Goal: Ask a question: Seek information or help from site administrators or community

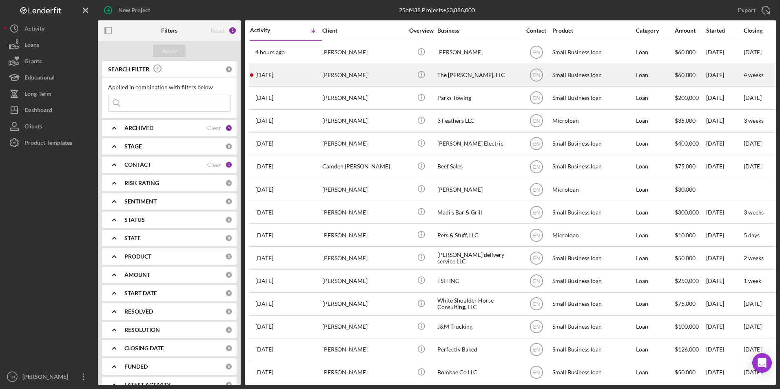
click at [334, 78] on div "[PERSON_NAME]" at bounding box center [363, 75] width 82 height 22
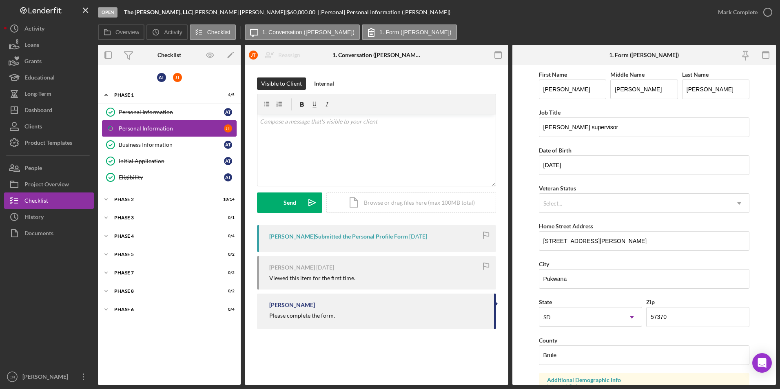
click at [189, 131] on div "Personal Information" at bounding box center [171, 128] width 105 height 7
click at [767, 12] on icon "button" at bounding box center [768, 12] width 20 height 20
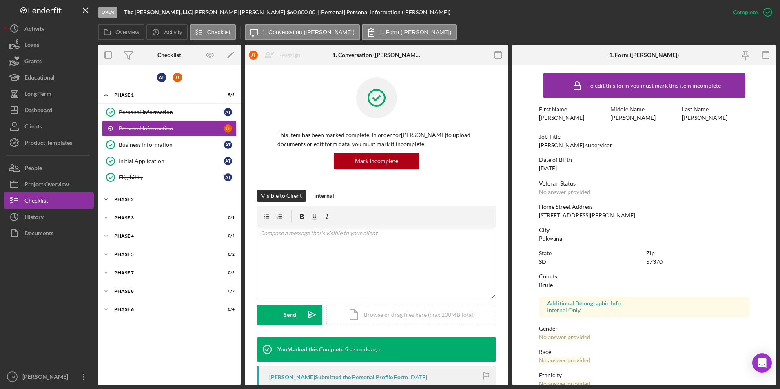
click at [155, 198] on div "Phase 2" at bounding box center [172, 199] width 116 height 5
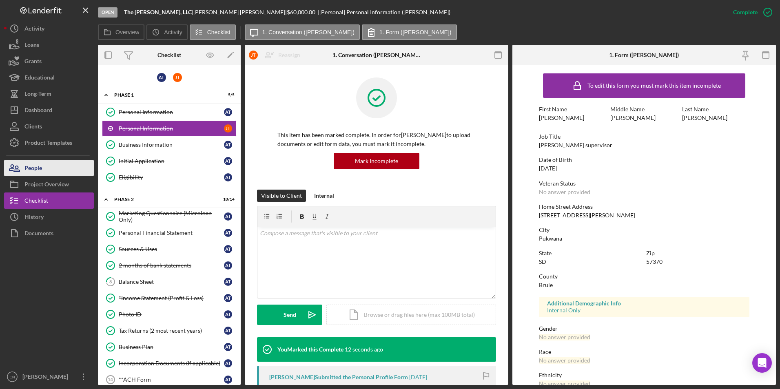
click at [50, 162] on button "People" at bounding box center [49, 168] width 90 height 16
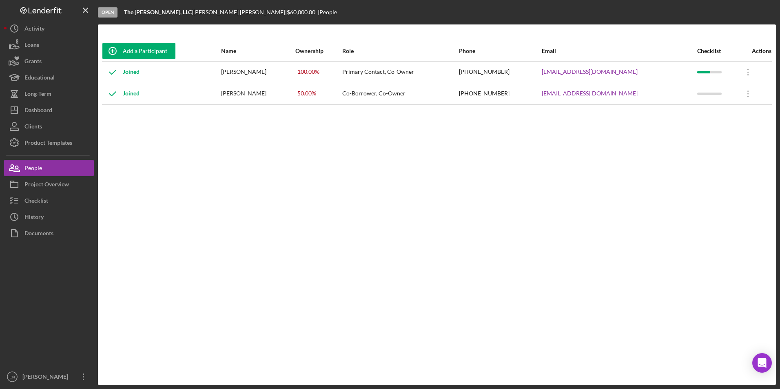
click at [133, 94] on div "Joined" at bounding box center [120, 94] width 37 height 20
click at [746, 96] on icon "Icon/Overflow" at bounding box center [748, 94] width 20 height 20
click at [506, 140] on div "Add a Participant Name Ownership Role Phone Email Checklist Actions Joined [PER…" at bounding box center [437, 205] width 678 height 328
click at [40, 201] on div "Checklist" at bounding box center [36, 202] width 24 height 18
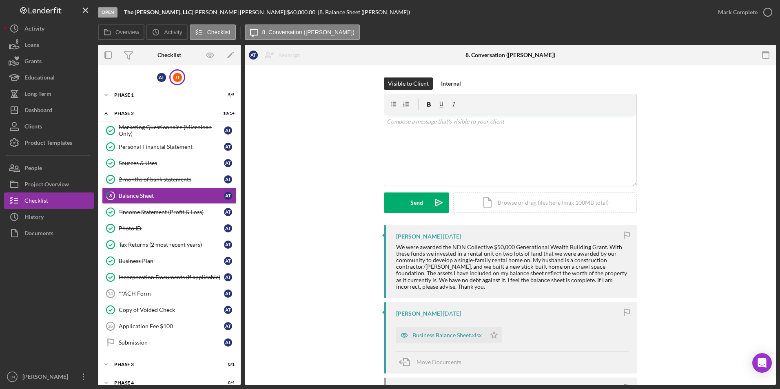
click at [179, 82] on div "[PERSON_NAME]" at bounding box center [177, 77] width 16 height 16
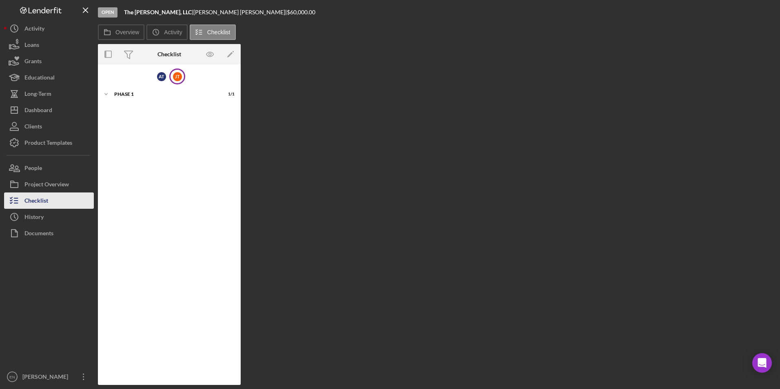
click at [53, 199] on button "Checklist" at bounding box center [49, 201] width 90 height 16
click at [231, 54] on polygon "button" at bounding box center [230, 55] width 6 height 6
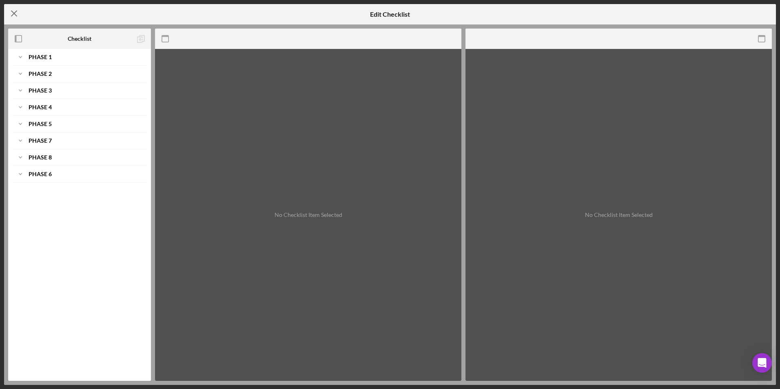
click at [13, 7] on icon "Icon/Menu Close" at bounding box center [14, 13] width 20 height 20
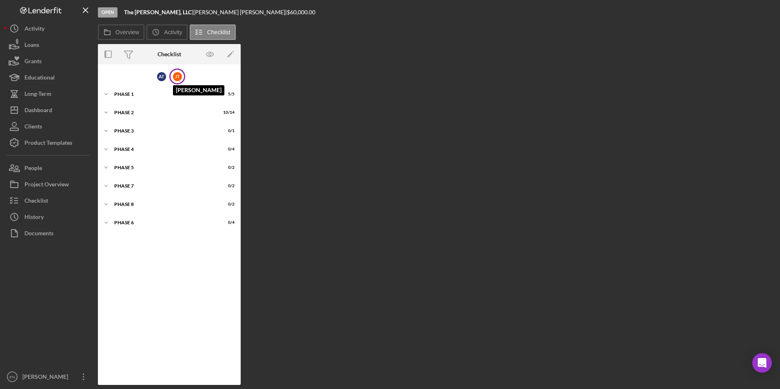
click at [173, 77] on div "[PERSON_NAME]" at bounding box center [177, 76] width 9 height 9
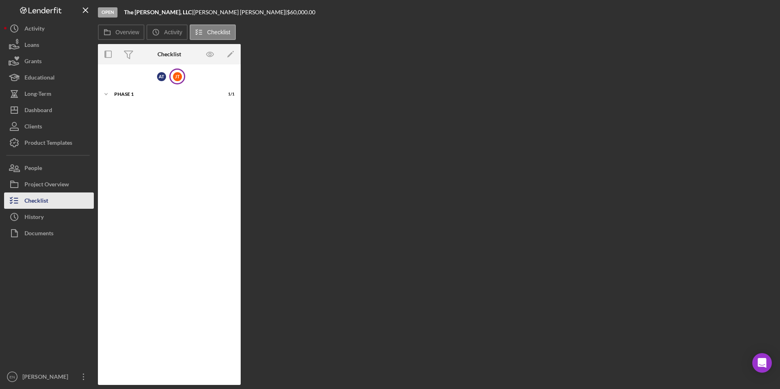
click at [35, 200] on div "Checklist" at bounding box center [36, 202] width 24 height 18
click at [231, 53] on polygon "button" at bounding box center [230, 55] width 6 height 6
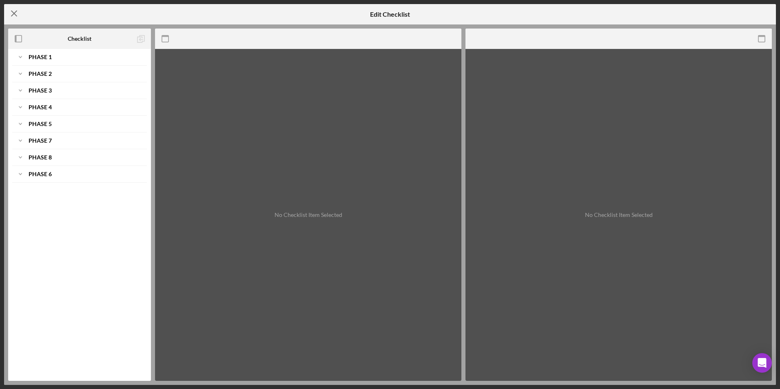
click at [15, 13] on line at bounding box center [13, 13] width 5 height 5
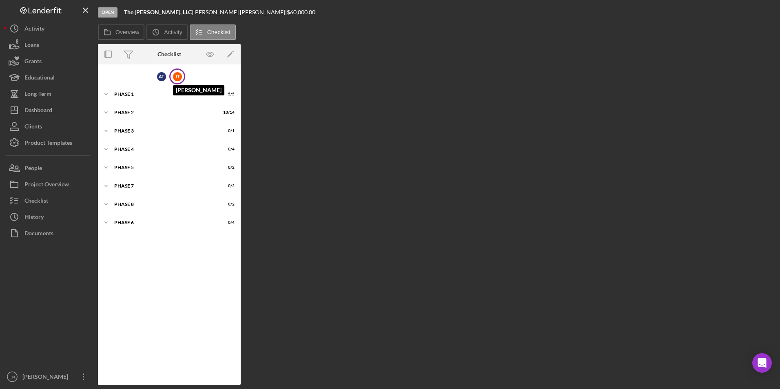
click at [175, 76] on div "[PERSON_NAME]" at bounding box center [177, 76] width 9 height 9
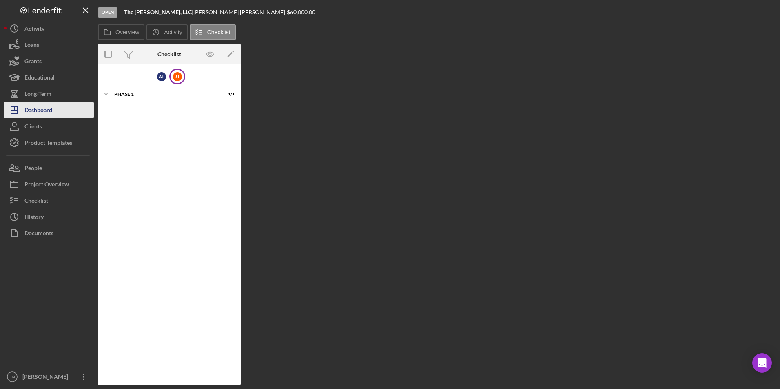
click at [61, 109] on button "Icon/Dashboard Dashboard" at bounding box center [49, 110] width 90 height 16
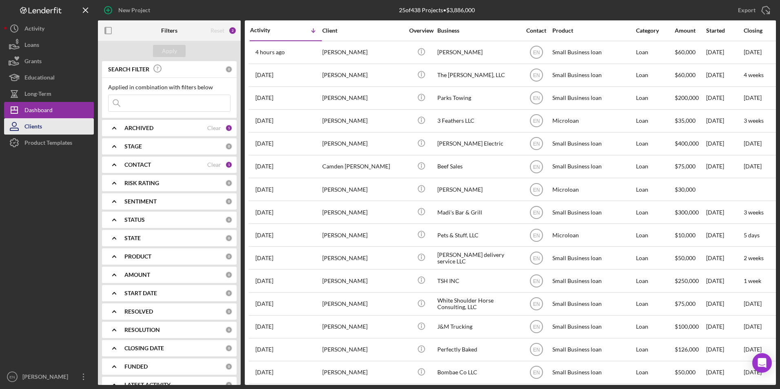
click at [49, 131] on button "Clients" at bounding box center [49, 126] width 90 height 16
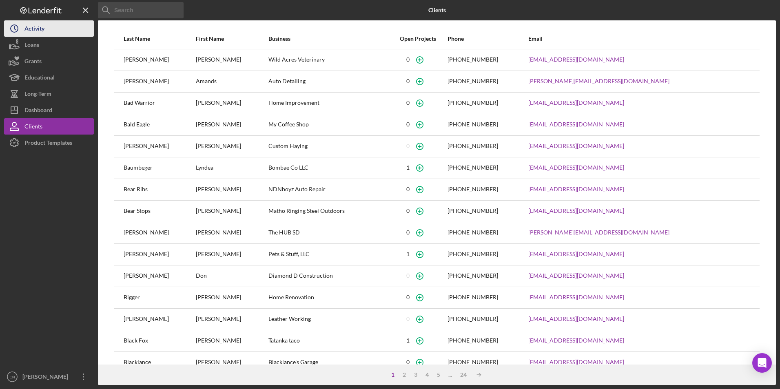
click at [55, 33] on button "Icon/History Activity" at bounding box center [49, 28] width 90 height 16
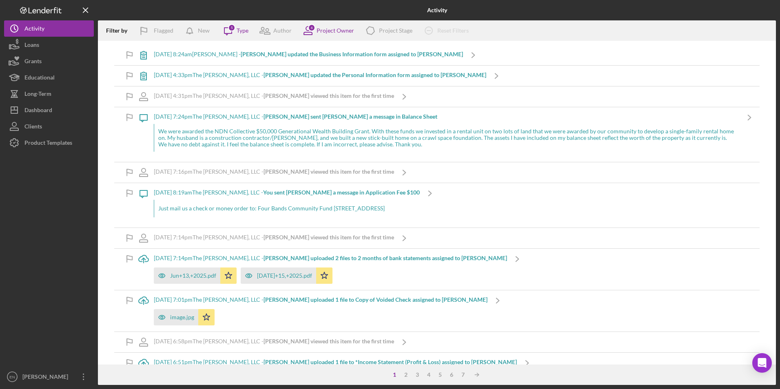
click at [239, 76] on div "[DATE] 4:33pm The [PERSON_NAME], LLC - [PERSON_NAME] updated the Personal Infor…" at bounding box center [320, 75] width 333 height 7
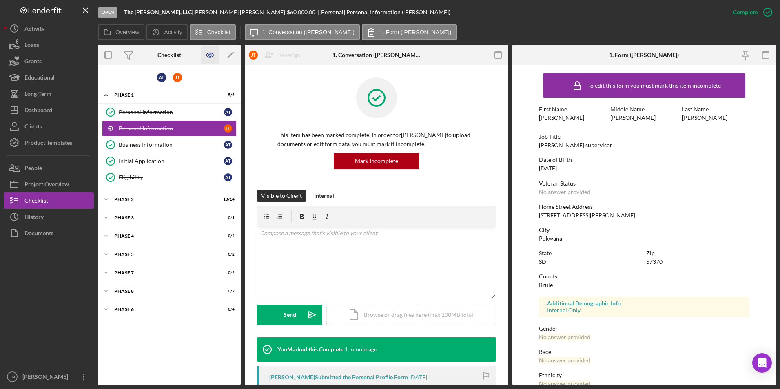
click at [212, 53] on icon "button" at bounding box center [209, 55] width 7 height 4
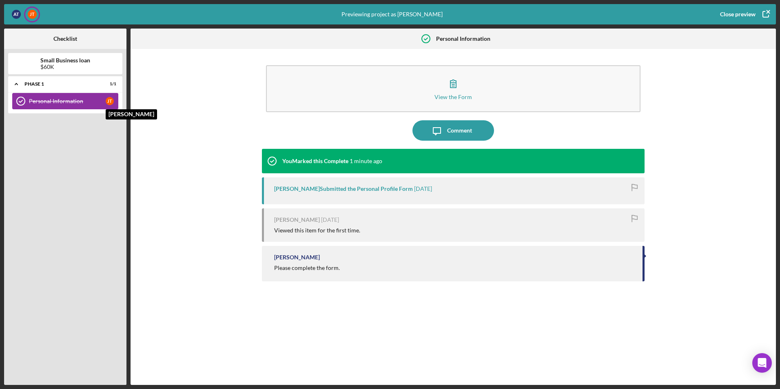
click at [110, 104] on div "[PERSON_NAME]" at bounding box center [110, 101] width 8 height 8
click at [33, 17] on div "[PERSON_NAME]" at bounding box center [32, 14] width 9 height 9
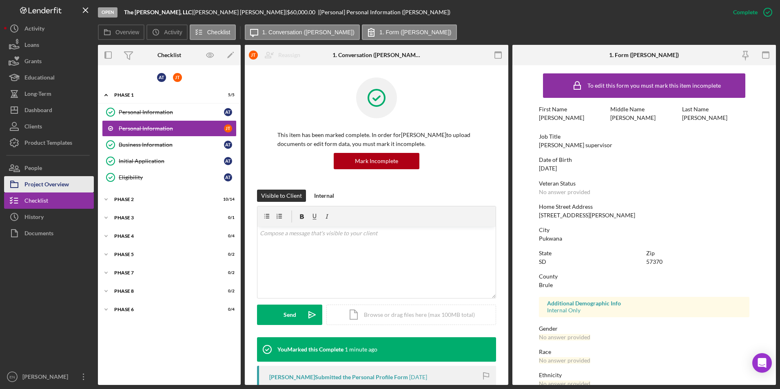
click at [51, 188] on div "Project Overview" at bounding box center [46, 185] width 44 height 18
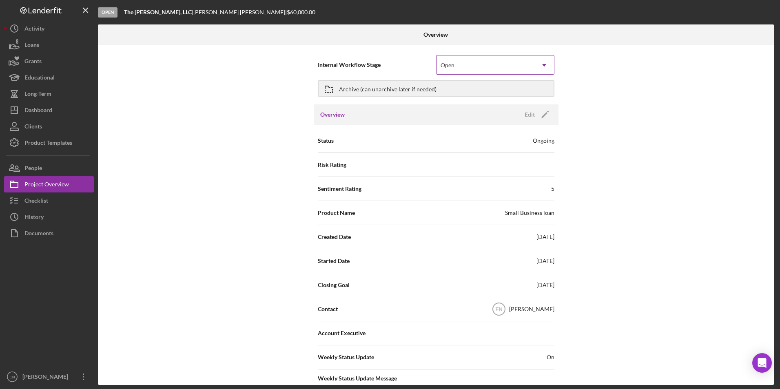
click at [543, 67] on icon "Icon/Dropdown Arrow" at bounding box center [545, 65] width 20 height 20
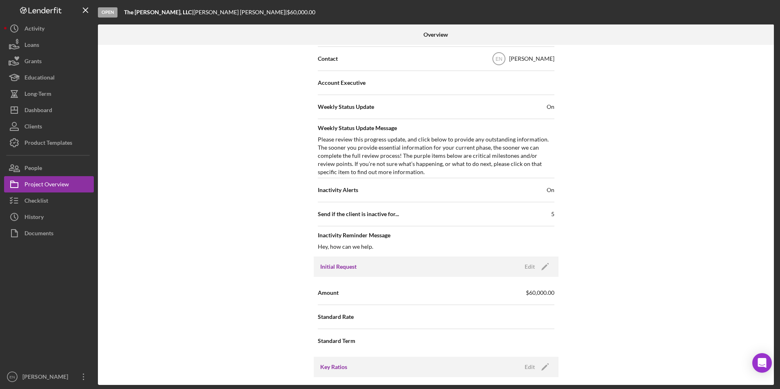
scroll to position [133, 0]
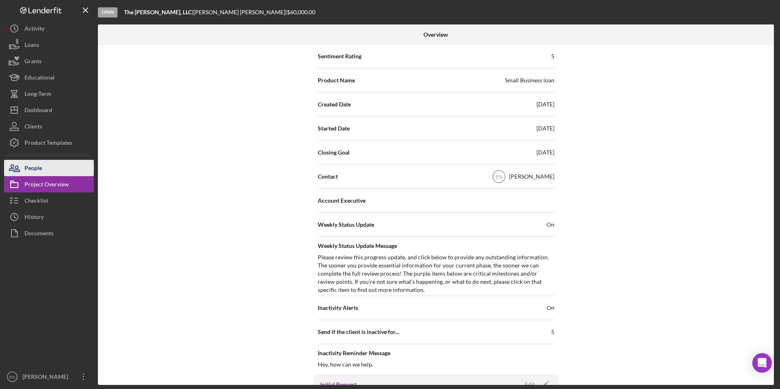
click at [71, 174] on button "People" at bounding box center [49, 168] width 90 height 16
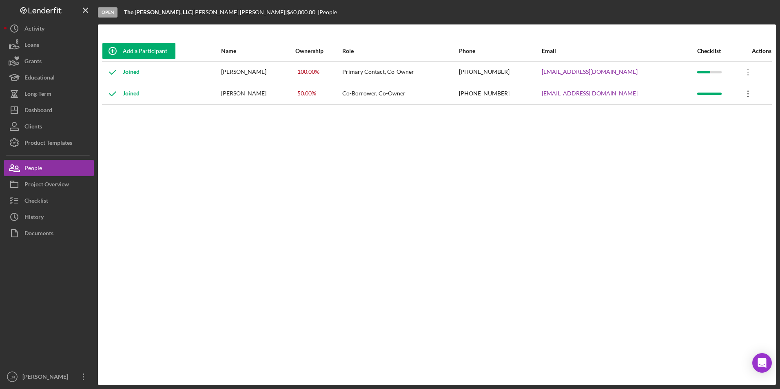
click at [747, 94] on icon "Icon/Overflow" at bounding box center [748, 94] width 20 height 20
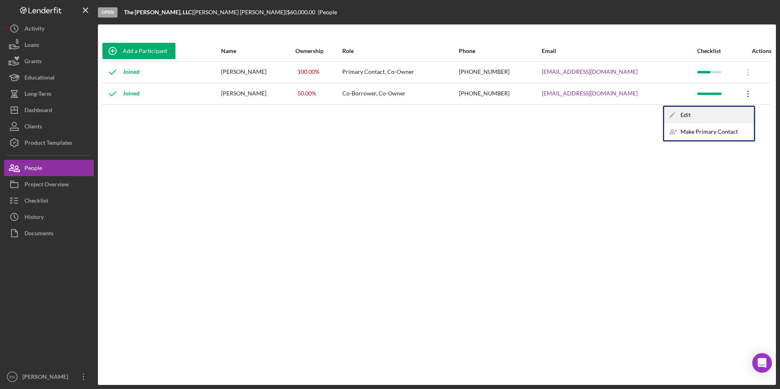
click at [709, 116] on div "Icon/Edit Edit" at bounding box center [709, 115] width 90 height 17
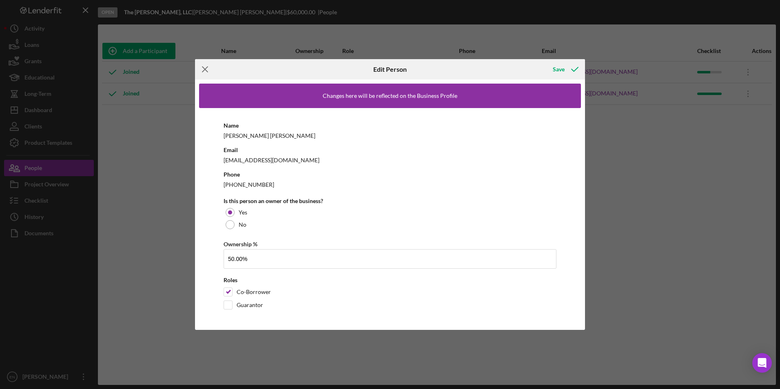
click at [209, 67] on icon "Icon/Menu Close" at bounding box center [205, 69] width 20 height 20
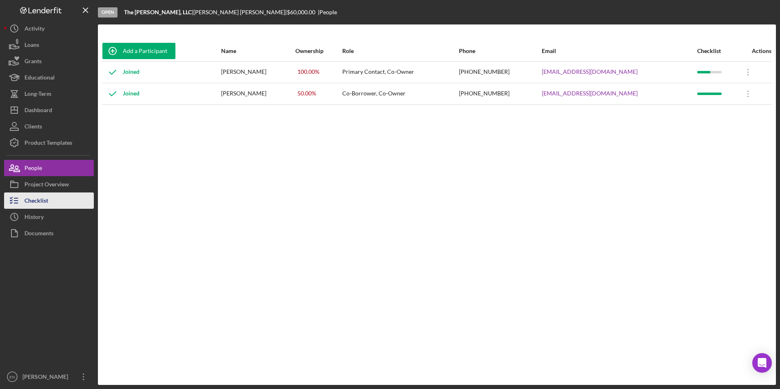
click at [48, 202] on div "Checklist" at bounding box center [36, 202] width 24 height 18
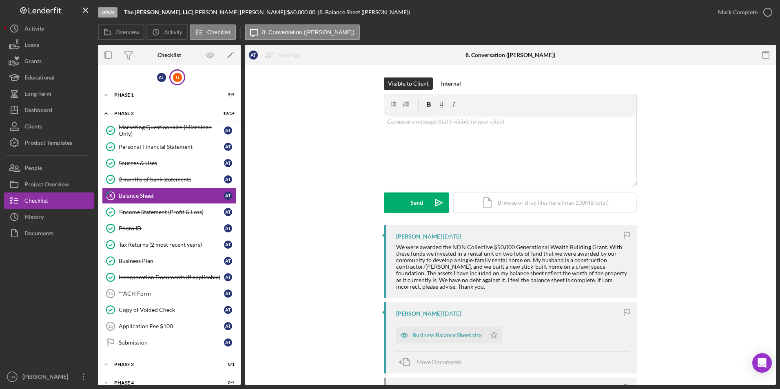
click at [181, 78] on div "[PERSON_NAME]" at bounding box center [177, 77] width 16 height 16
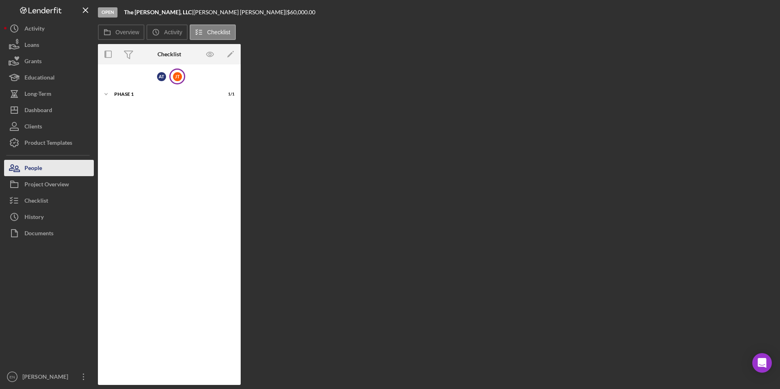
click at [58, 167] on button "People" at bounding box center [49, 168] width 90 height 16
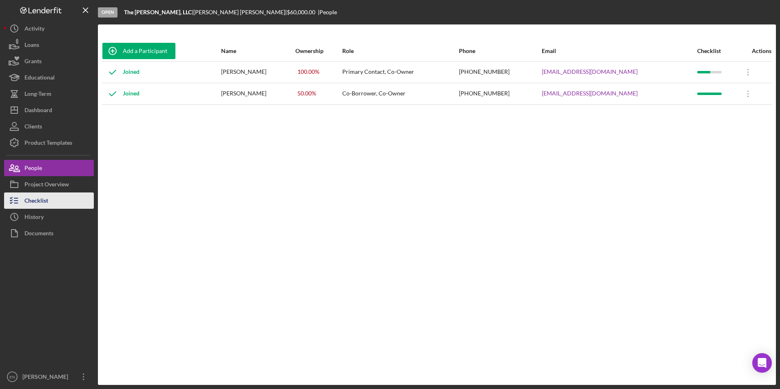
click at [29, 208] on div "Checklist" at bounding box center [36, 202] width 24 height 18
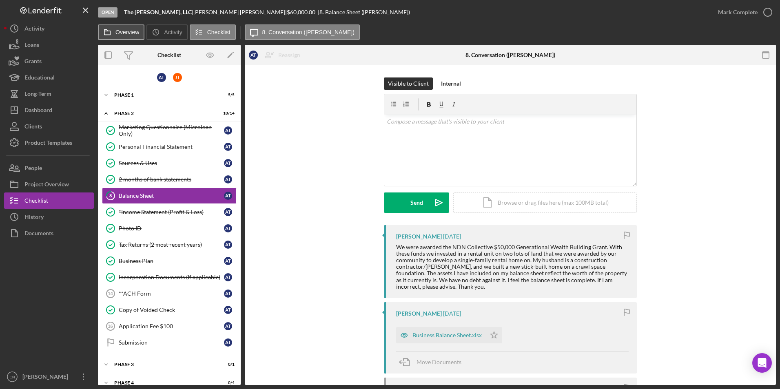
click at [115, 34] on icon at bounding box center [107, 32] width 16 height 16
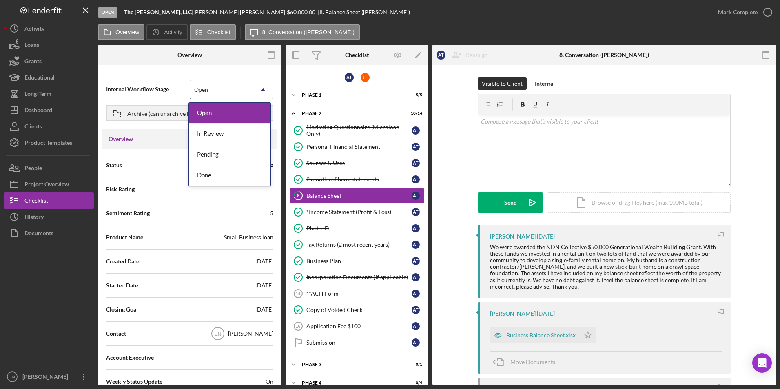
click at [261, 89] on use at bounding box center [263, 90] width 4 height 2
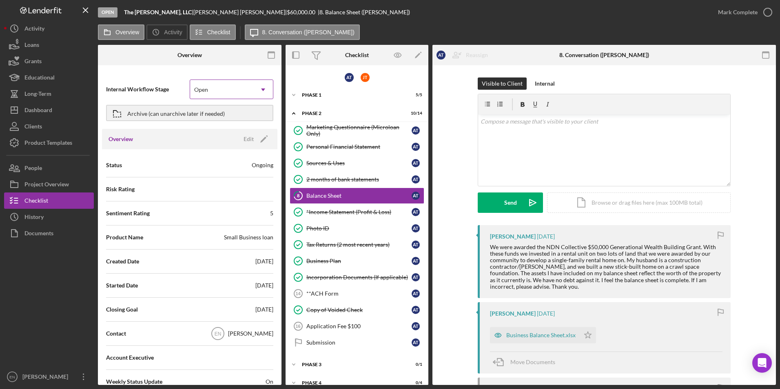
click at [261, 89] on use at bounding box center [263, 90] width 4 height 2
click at [261, 139] on polygon "button" at bounding box center [263, 140] width 6 height 6
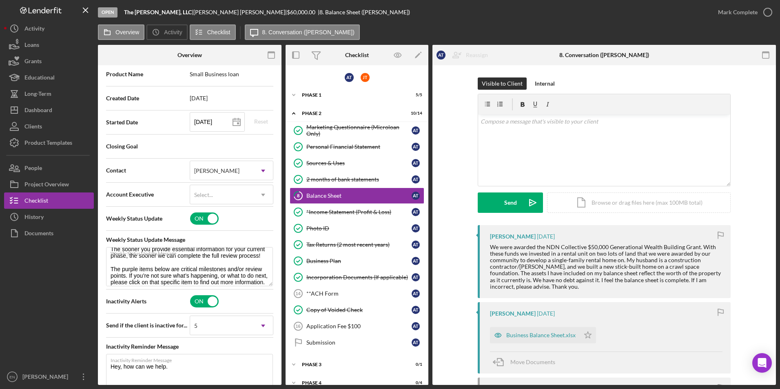
scroll to position [31, 0]
click at [366, 79] on div "[PERSON_NAME]" at bounding box center [365, 77] width 9 height 9
type textarea "Please review this progress update, and click below to provide any outstanding …"
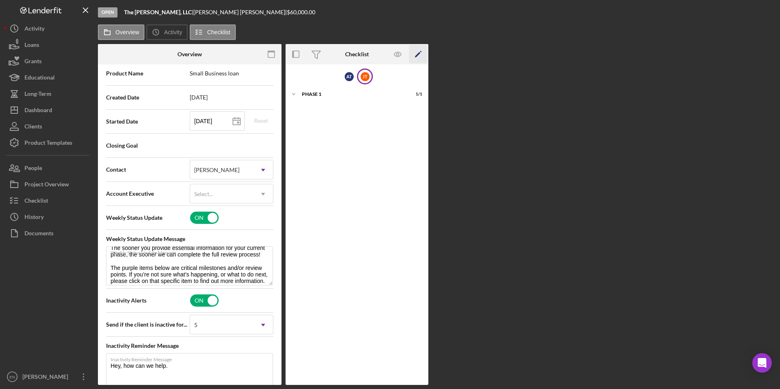
click at [417, 51] on icon "Icon/Edit" at bounding box center [418, 54] width 18 height 18
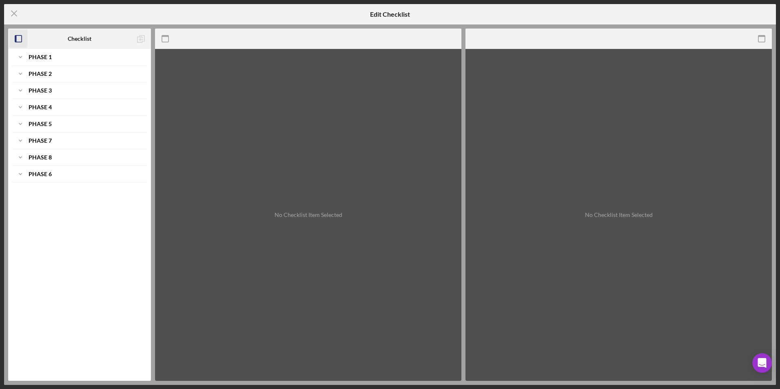
click at [20, 39] on icon "button" at bounding box center [18, 39] width 18 height 18
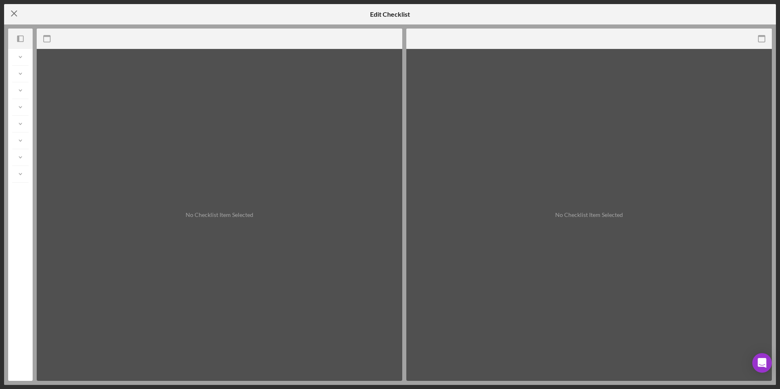
click at [14, 14] on line at bounding box center [13, 13] width 5 height 5
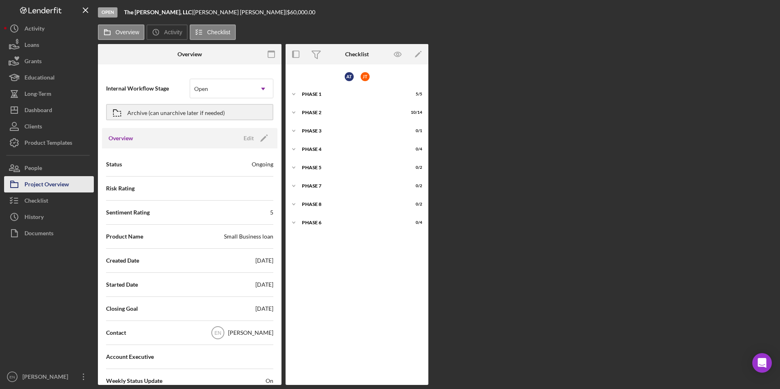
click at [60, 188] on div "Project Overview" at bounding box center [46, 185] width 44 height 18
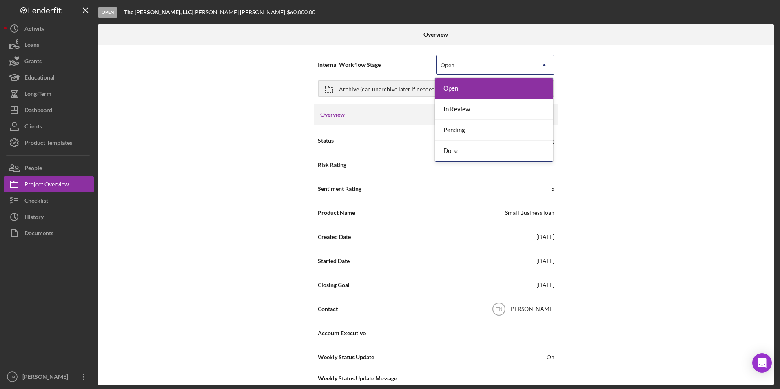
click at [542, 64] on icon "Icon/Dropdown Arrow" at bounding box center [545, 65] width 20 height 20
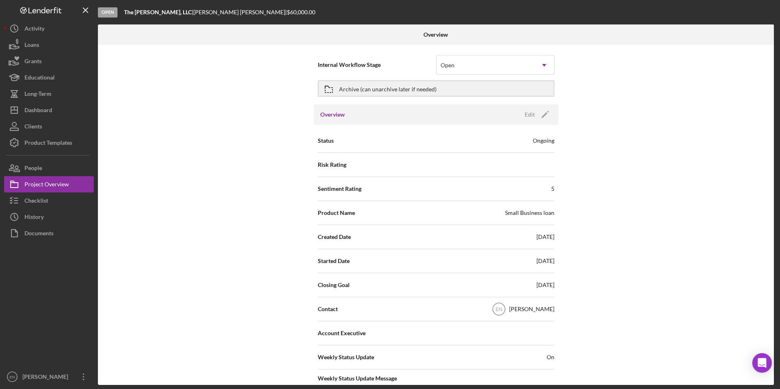
click at [614, 148] on div "Internal Workflow Stage Open Icon/Dropdown Arrow Archive (can unarchive later i…" at bounding box center [436, 215] width 676 height 340
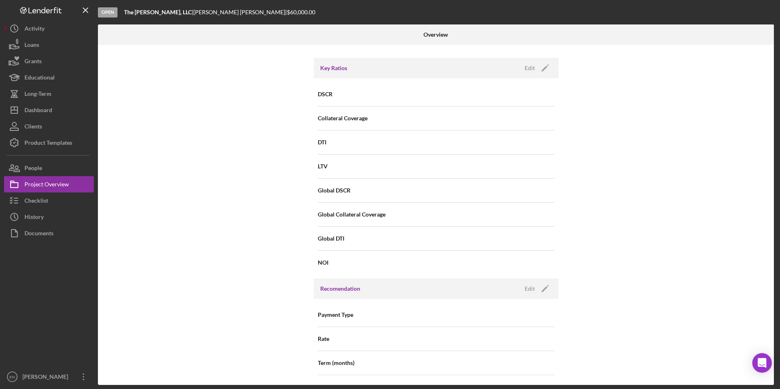
scroll to position [551, 0]
click at [52, 125] on button "Clients" at bounding box center [49, 126] width 90 height 16
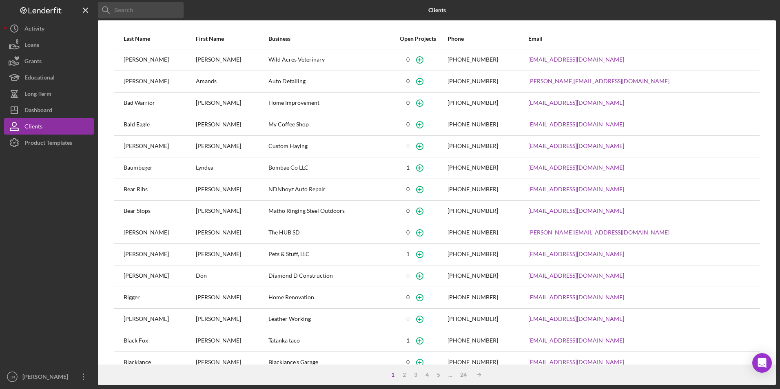
click at [111, 5] on icon at bounding box center [106, 10] width 16 height 16
click at [113, 9] on icon at bounding box center [106, 10] width 16 height 16
click at [46, 35] on button "Icon/History Activity" at bounding box center [49, 28] width 90 height 16
click at [58, 142] on div "Product Templates" at bounding box center [48, 144] width 48 height 18
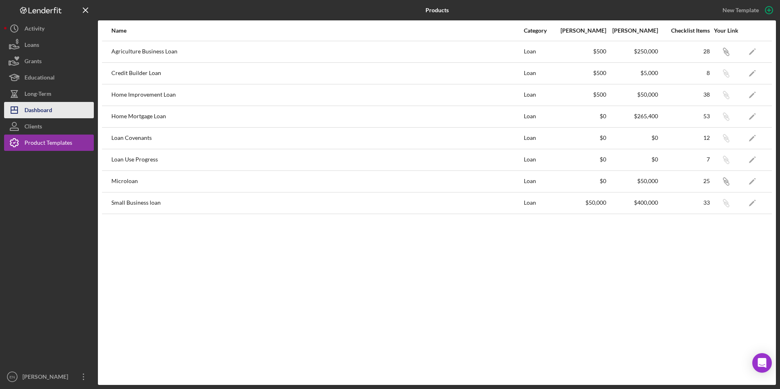
click at [57, 109] on button "Icon/Dashboard Dashboard" at bounding box center [49, 110] width 90 height 16
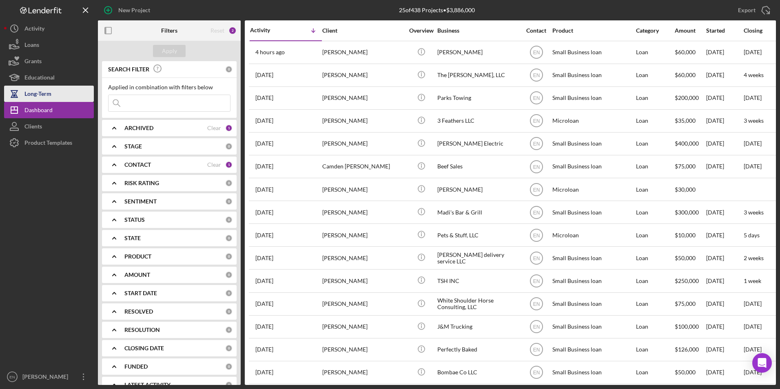
click at [57, 92] on button "Long-Term" at bounding box center [49, 94] width 90 height 16
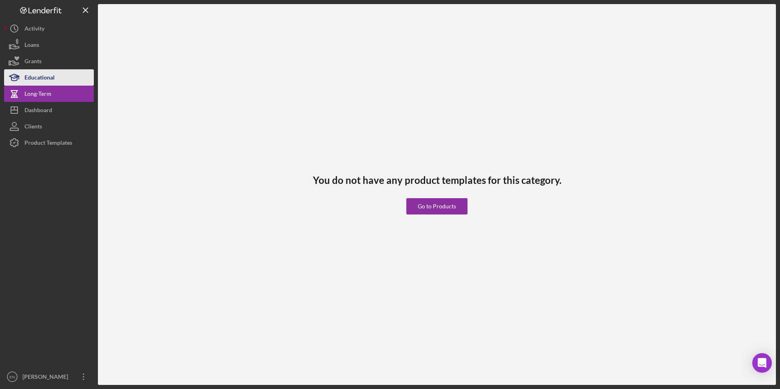
click at [58, 81] on button "Educational" at bounding box center [49, 77] width 90 height 16
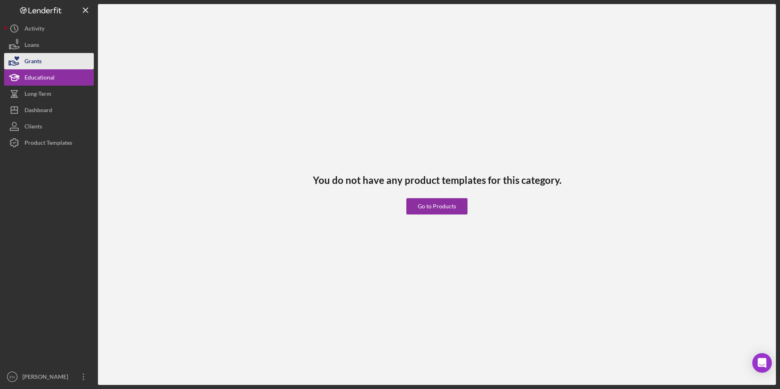
click at [59, 69] on button "Grants" at bounding box center [49, 61] width 90 height 16
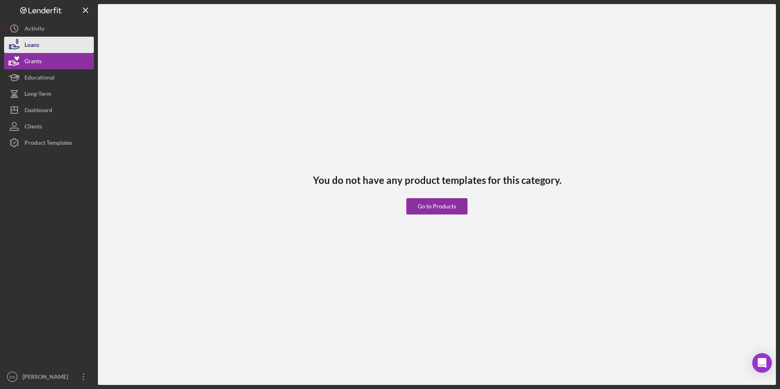
click at [60, 50] on button "Loans" at bounding box center [49, 45] width 90 height 16
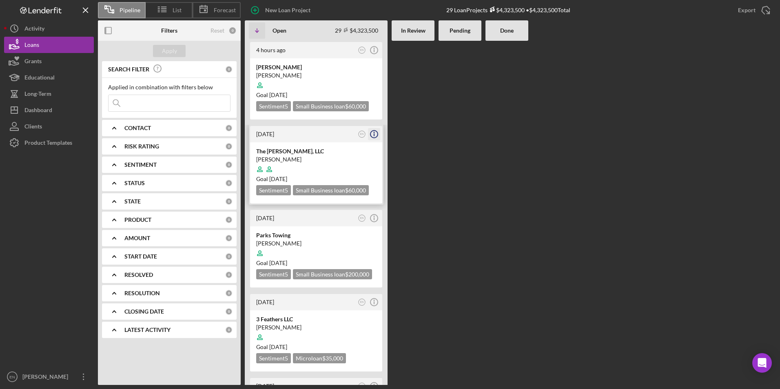
click at [377, 135] on icon "Icon/Info" at bounding box center [374, 134] width 20 height 20
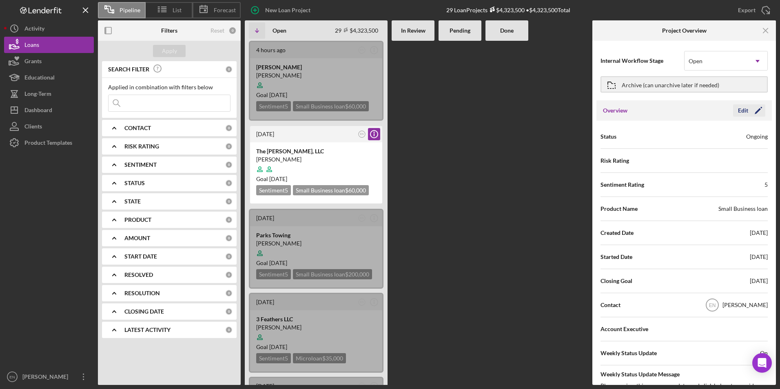
click at [754, 111] on icon "Icon/Edit" at bounding box center [758, 110] width 20 height 20
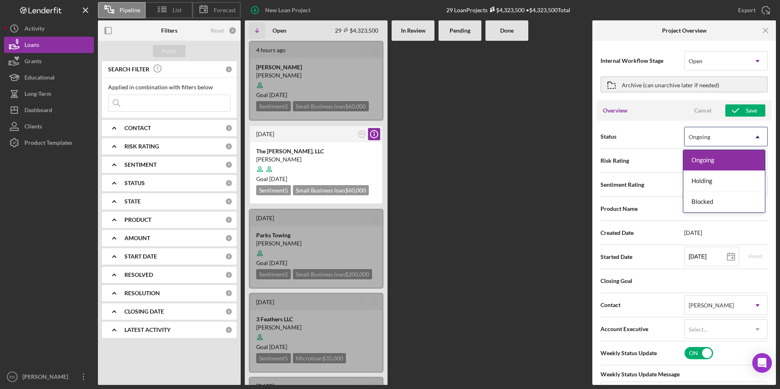
click at [757, 138] on icon "Icon/Dropdown Arrow" at bounding box center [758, 137] width 20 height 20
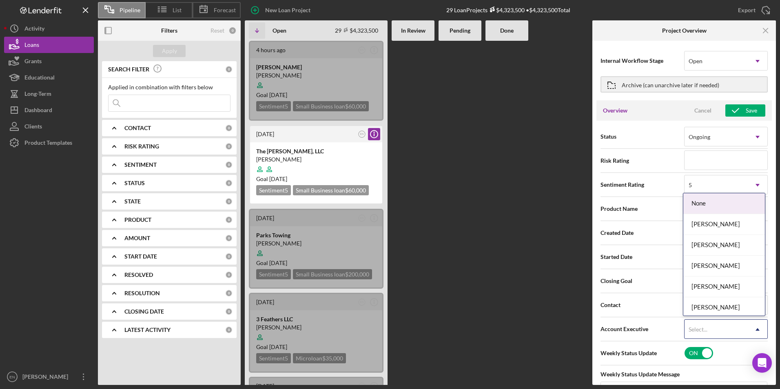
click at [757, 328] on icon "Icon/Dropdown Arrow" at bounding box center [758, 330] width 20 height 20
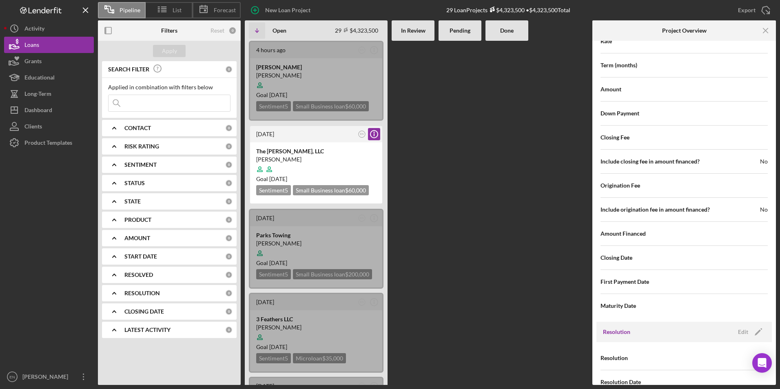
scroll to position [893, 0]
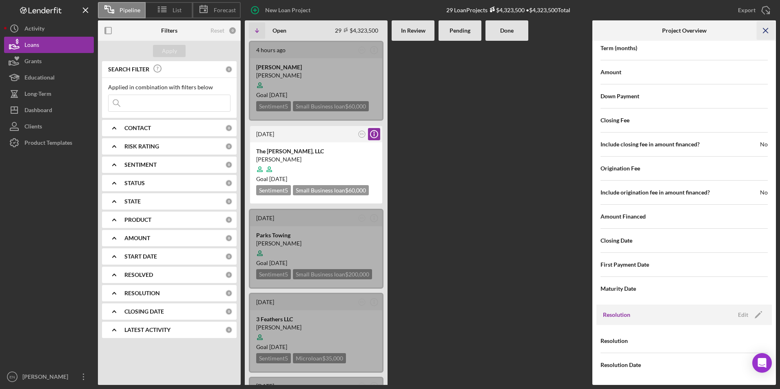
type textarea "Please review this progress update, and click below to provide any outstanding …"
click at [765, 28] on icon "Icon/Menu Close" at bounding box center [766, 31] width 18 height 18
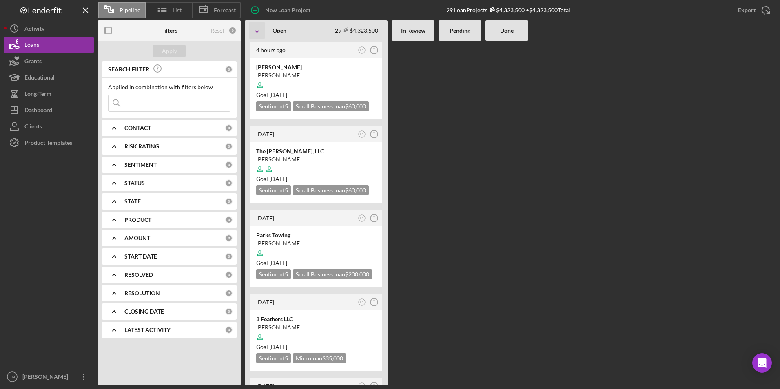
scroll to position [0, 0]
click at [759, 365] on icon "Open Intercom Messenger" at bounding box center [762, 363] width 11 height 11
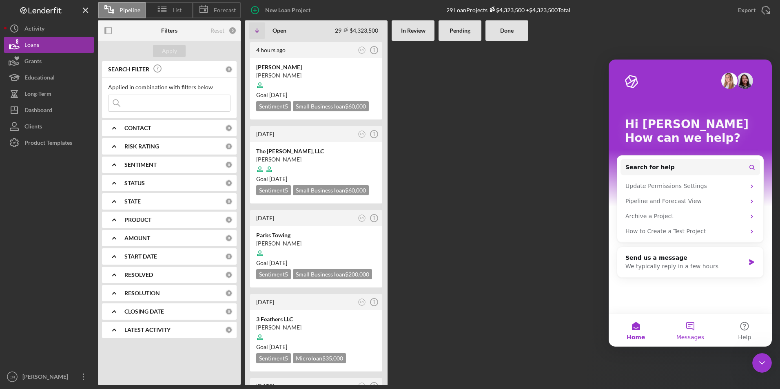
click at [689, 326] on button "Messages" at bounding box center [690, 330] width 54 height 33
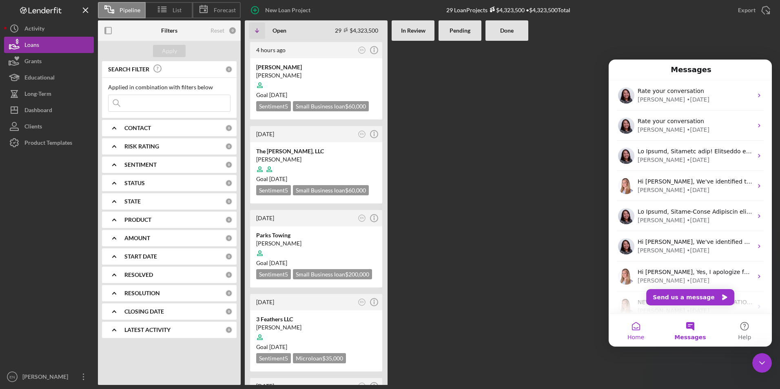
click at [635, 327] on button "Home" at bounding box center [636, 330] width 54 height 33
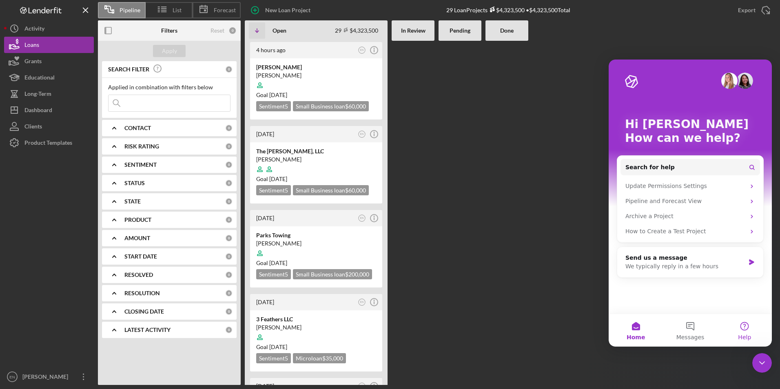
click at [744, 326] on button "Help" at bounding box center [745, 330] width 54 height 33
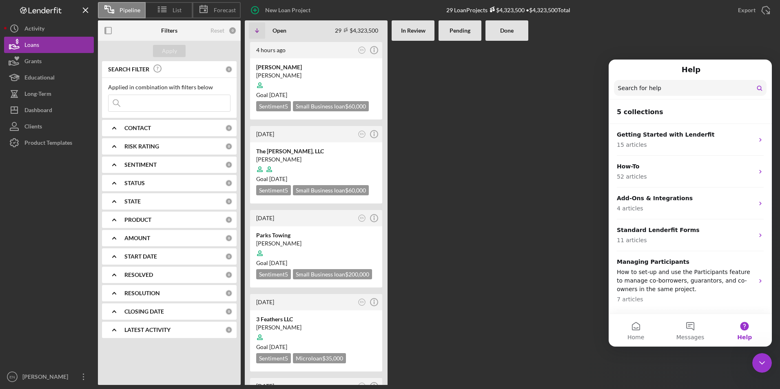
click at [629, 86] on input "Search for help" at bounding box center [690, 88] width 153 height 16
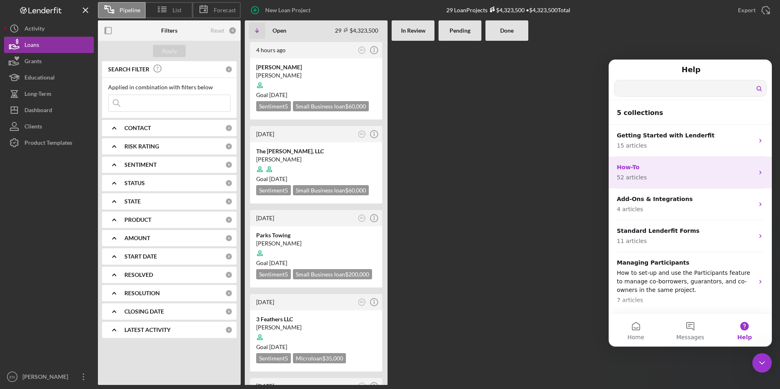
click at [632, 170] on p "How-To" at bounding box center [685, 167] width 137 height 9
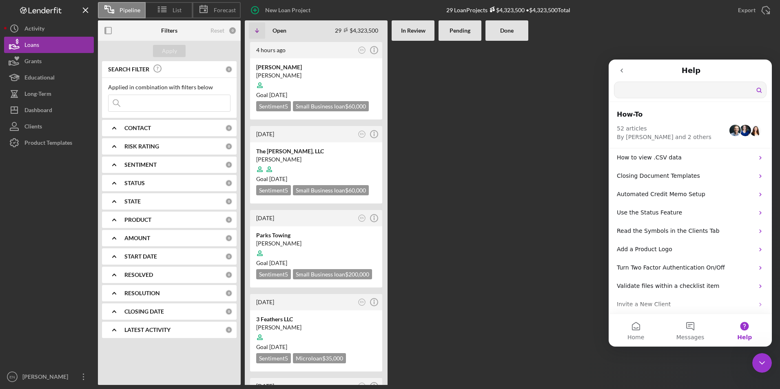
click at [620, 89] on input "Search for help" at bounding box center [690, 90] width 152 height 16
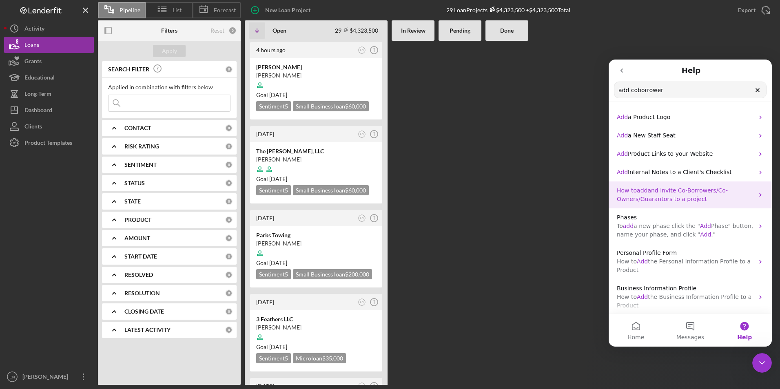
type input "add coborrower"
click at [696, 194] on span "and invite Co-Borrowers/Co-Owners/Guarantors to a project" at bounding box center [672, 194] width 111 height 15
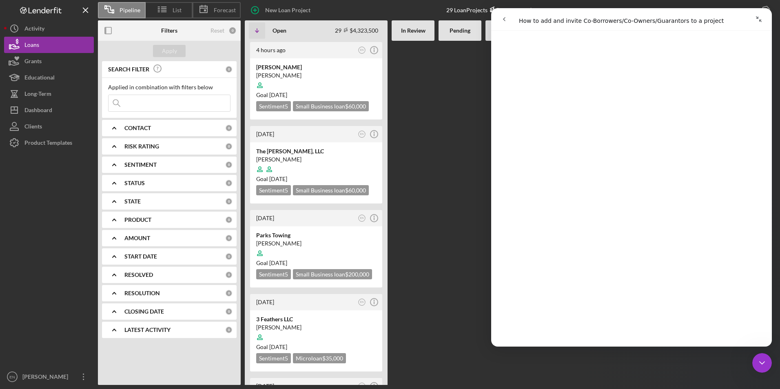
scroll to position [1418, 0]
click at [171, 2] on icon at bounding box center [162, 9] width 20 height 20
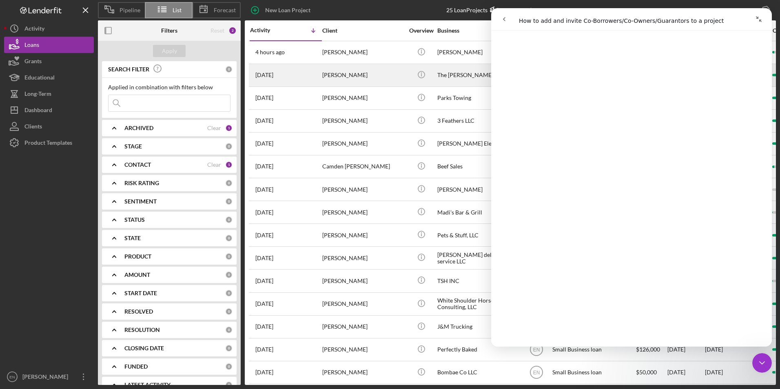
click at [318, 75] on div "[DATE] [PERSON_NAME]" at bounding box center [285, 75] width 71 height 22
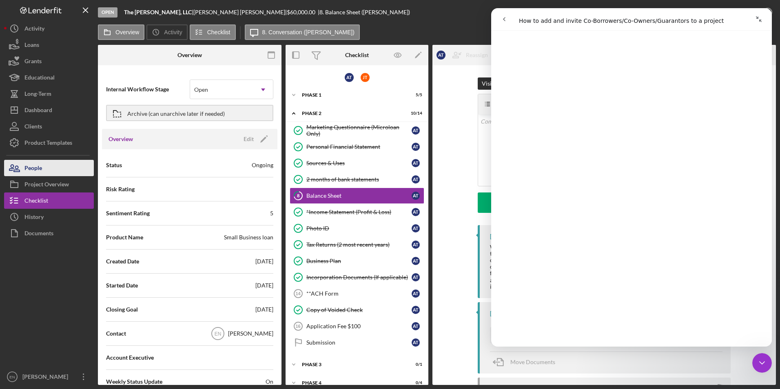
click at [71, 171] on button "People" at bounding box center [49, 168] width 90 height 16
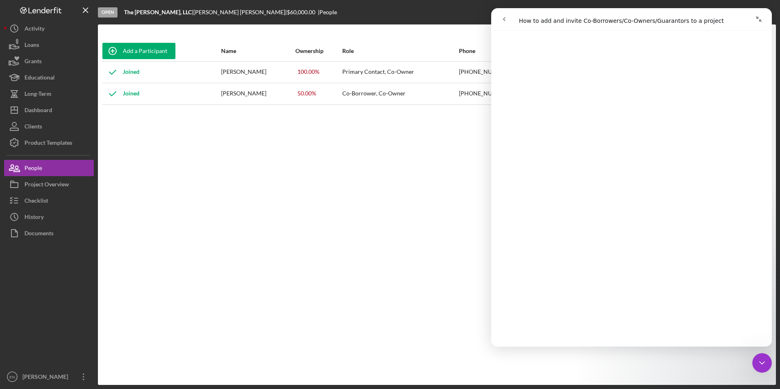
scroll to position [1510, 0]
click at [122, 93] on icon at bounding box center [112, 94] width 20 height 20
click at [112, 93] on icon at bounding box center [112, 94] width 20 height 20
click at [130, 93] on div "Joined" at bounding box center [120, 94] width 37 height 20
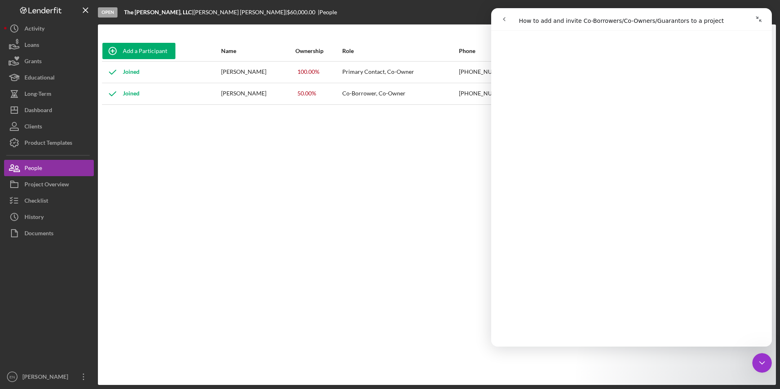
click at [101, 11] on div "Open" at bounding box center [108, 12] width 20 height 10
click at [133, 91] on div "Joined" at bounding box center [120, 94] width 37 height 20
click at [129, 95] on div "Joined" at bounding box center [120, 94] width 37 height 20
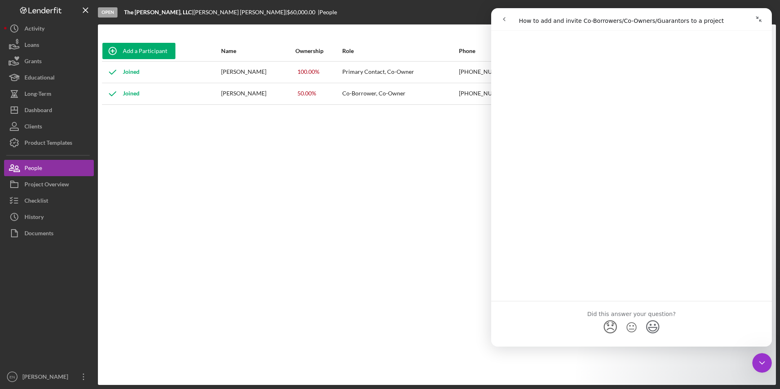
click at [610, 317] on span "😞" at bounding box center [611, 328] width 16 height 22
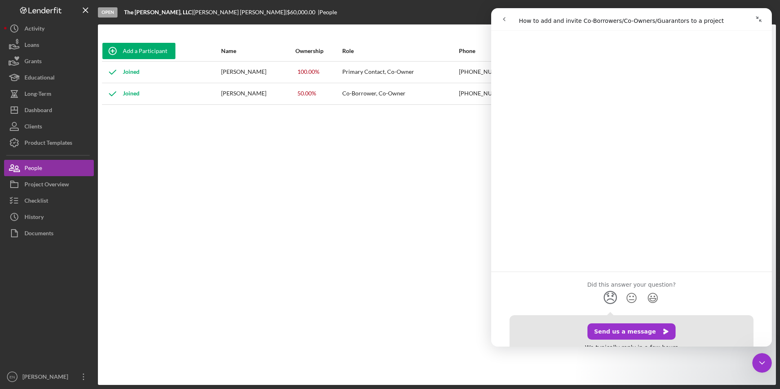
scroll to position [2160, 0]
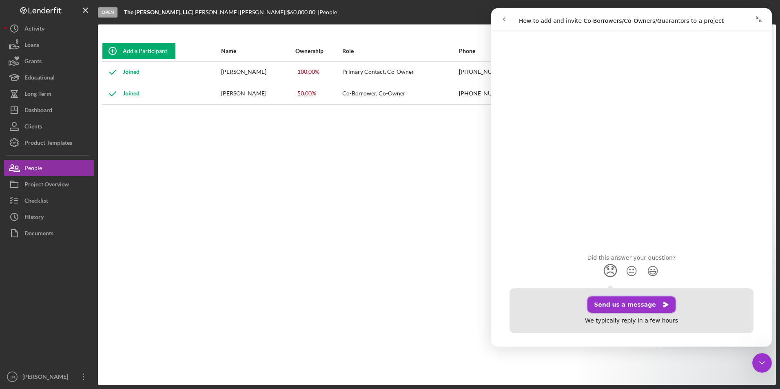
click at [623, 297] on button "Send us a message" at bounding box center [632, 305] width 88 height 16
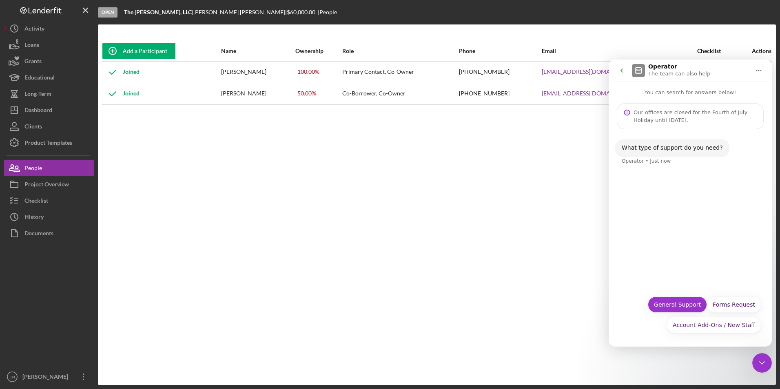
click at [679, 307] on button "General Support" at bounding box center [677, 305] width 59 height 16
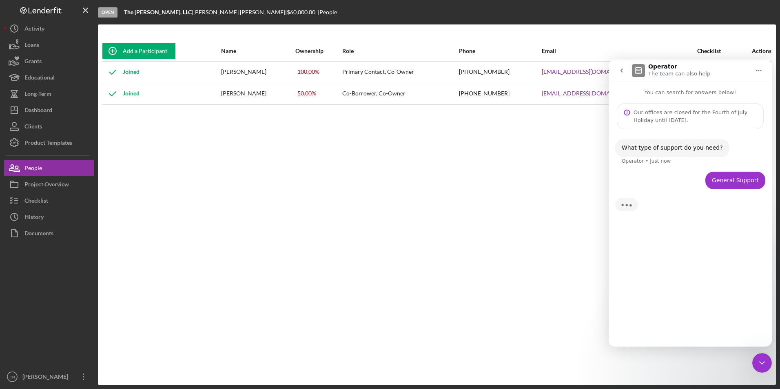
click at [641, 326] on div "What type of support do you need? Operator • Just now General Support [PERSON_N…" at bounding box center [690, 234] width 163 height 211
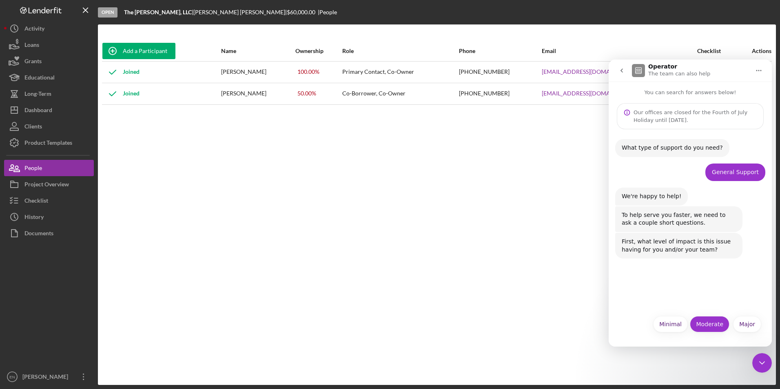
click at [712, 327] on button "Moderate" at bounding box center [710, 324] width 40 height 16
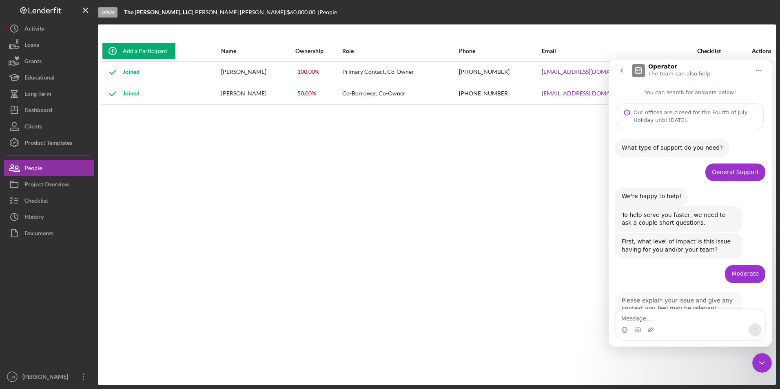
scroll to position [23, 0]
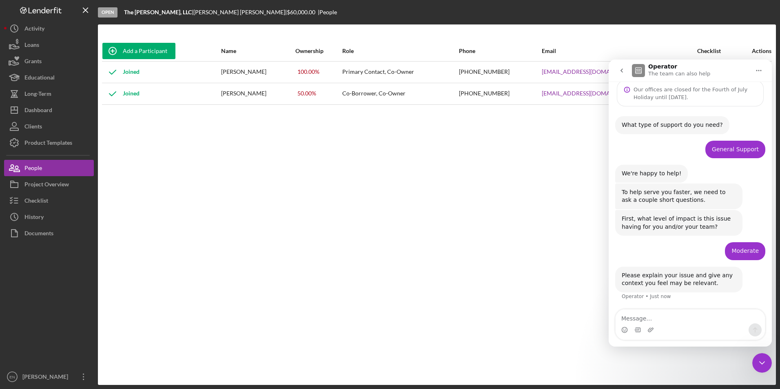
click at [630, 317] on textarea "Message…" at bounding box center [690, 317] width 149 height 14
drag, startPoint x: 684, startPoint y: 316, endPoint x: 649, endPoint y: 329, distance: 37.1
click at [649, 329] on div "Intercom messenger" at bounding box center [690, 330] width 149 height 13
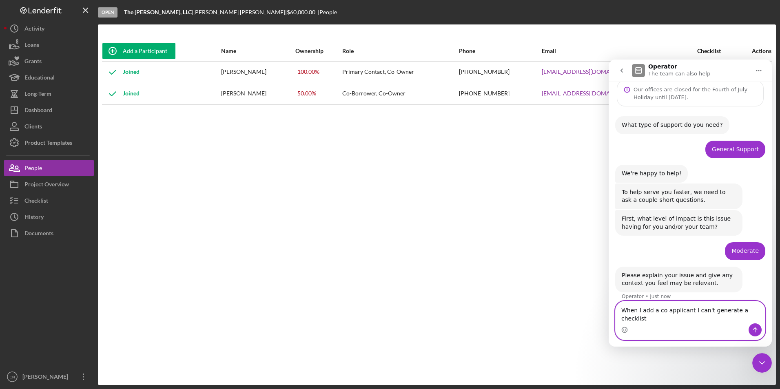
click at [759, 319] on textarea "When I add a co applicant I can't generate a checklist" at bounding box center [690, 313] width 149 height 22
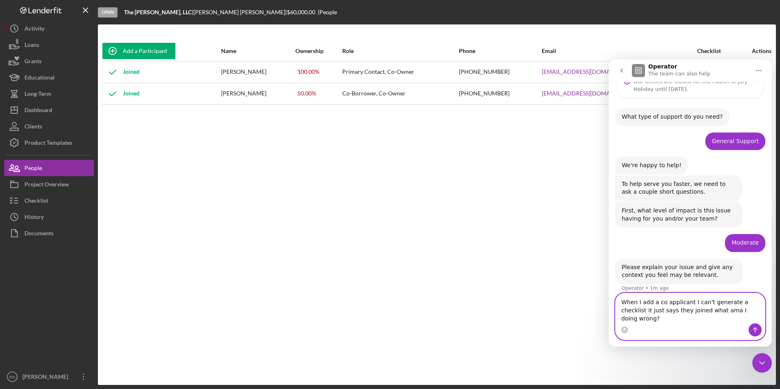
type textarea "When I add a co applicant I can't generate a checklist it just says they joined…"
click at [752, 326] on button "Send a message…" at bounding box center [755, 330] width 13 height 13
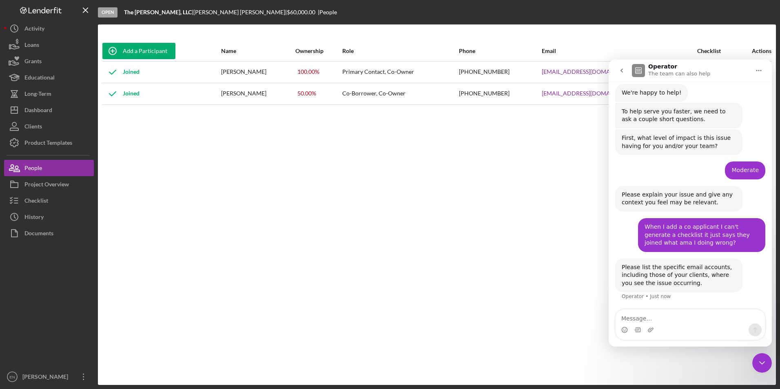
scroll to position [77, 0]
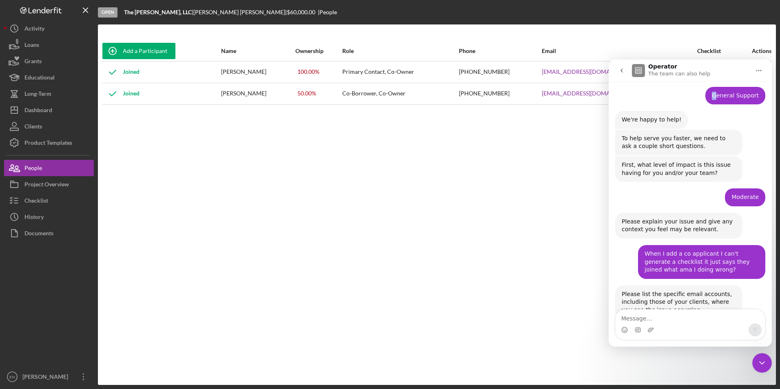
drag, startPoint x: 730, startPoint y: 64, endPoint x: 716, endPoint y: 92, distance: 30.7
click at [716, 92] on div "Operator The team can also help You can search for answers below! Our offices a…" at bounding box center [690, 203] width 163 height 287
click at [630, 322] on textarea "Message…" at bounding box center [690, 317] width 149 height 14
type textarea "[EMAIL_ADDRESS][DOMAIN_NAME]"
click at [757, 332] on icon "Send a message…" at bounding box center [755, 330] width 7 height 7
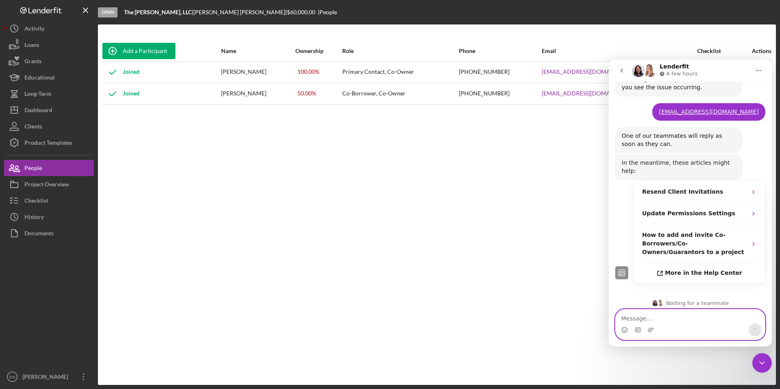
scroll to position [297, 0]
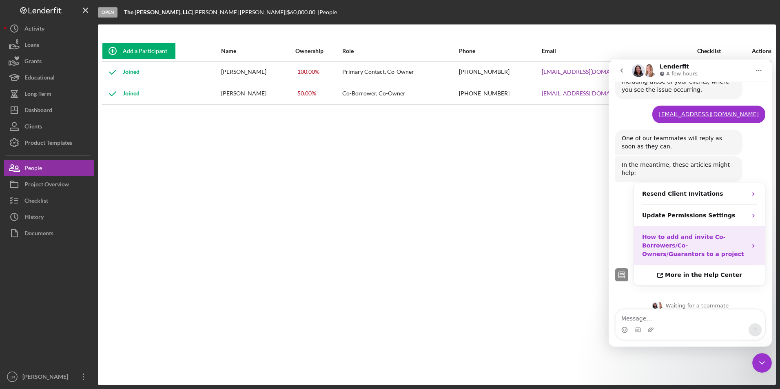
click at [699, 237] on strong "How to add and invite Co-Borrowers/Co-Owners/Guarantors to a project" at bounding box center [693, 246] width 102 height 24
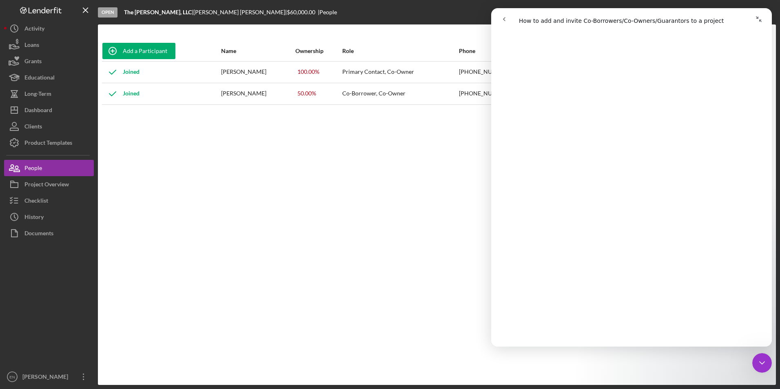
scroll to position [1609, 0]
click at [132, 49] on div "Add a Participant" at bounding box center [145, 51] width 44 height 16
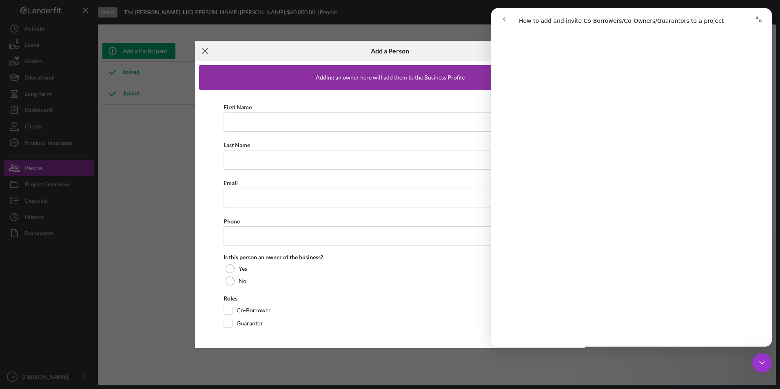
click at [208, 49] on icon "Icon/Menu Close" at bounding box center [205, 51] width 20 height 20
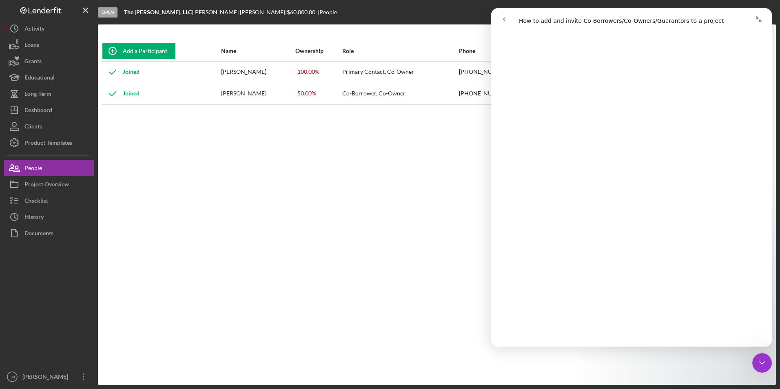
scroll to position [1813, 0]
click at [109, 48] on icon "button" at bounding box center [112, 51] width 20 height 20
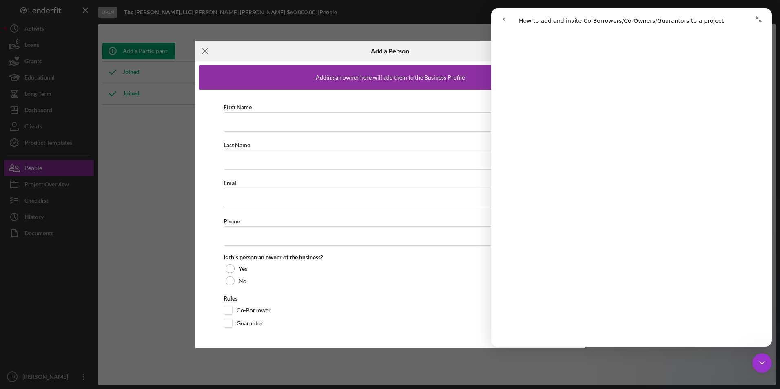
click at [208, 51] on icon "Icon/Menu Close" at bounding box center [205, 51] width 20 height 20
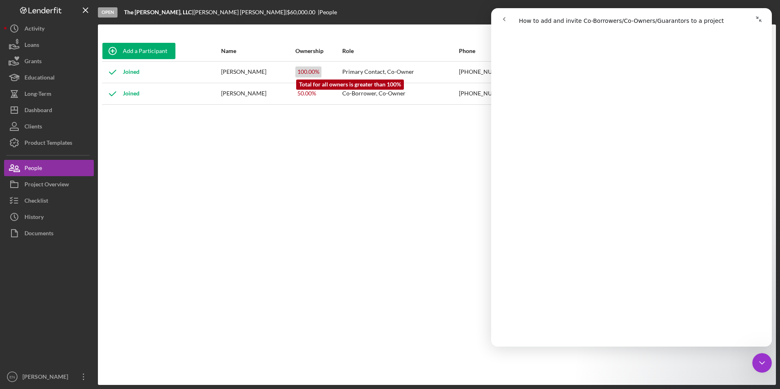
click at [317, 69] on div "100.00 %" at bounding box center [308, 72] width 26 height 11
click at [502, 15] on button "go back" at bounding box center [505, 19] width 16 height 16
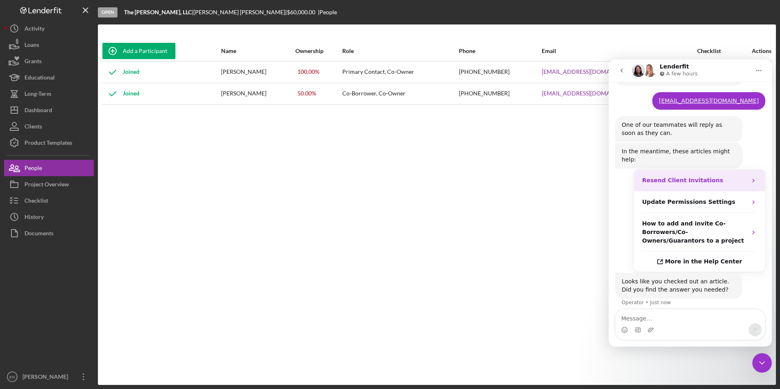
scroll to position [361, 0]
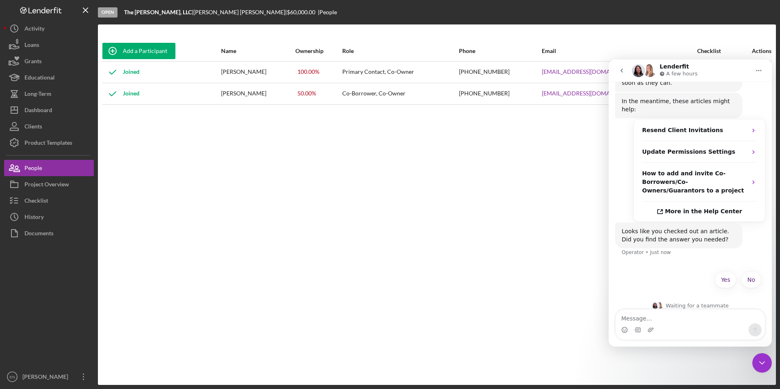
click at [766, 361] on icon "Close Intercom Messenger" at bounding box center [762, 363] width 10 height 10
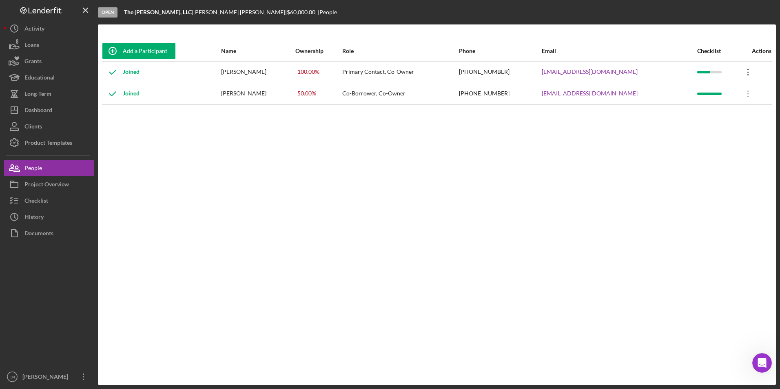
click at [745, 74] on icon "Icon/Overflow" at bounding box center [748, 72] width 20 height 20
click at [686, 94] on div "Icon/Edit Edit" at bounding box center [709, 93] width 90 height 17
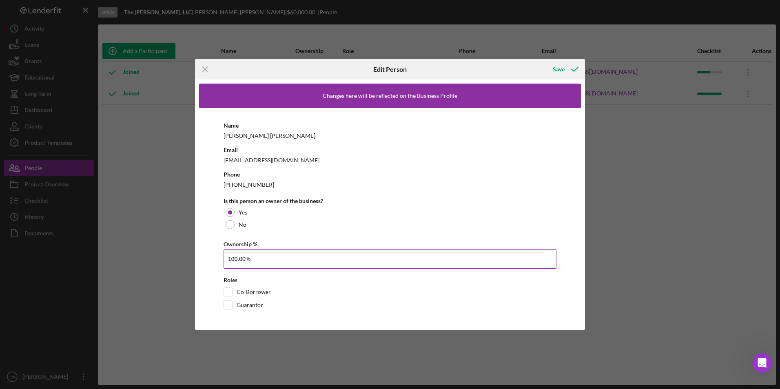
click at [250, 258] on input "100.00%" at bounding box center [390, 259] width 333 height 20
drag, startPoint x: 251, startPoint y: 258, endPoint x: 222, endPoint y: 257, distance: 29.8
click at [222, 257] on div "Name [PERSON_NAME] Email [EMAIL_ADDRESS][DOMAIN_NAME] Phone [PHONE_NUMBER] Is t…" at bounding box center [390, 217] width 382 height 218
type input "50.00%"
click at [228, 291] on input "Co-Borrower" at bounding box center [228, 292] width 8 height 8
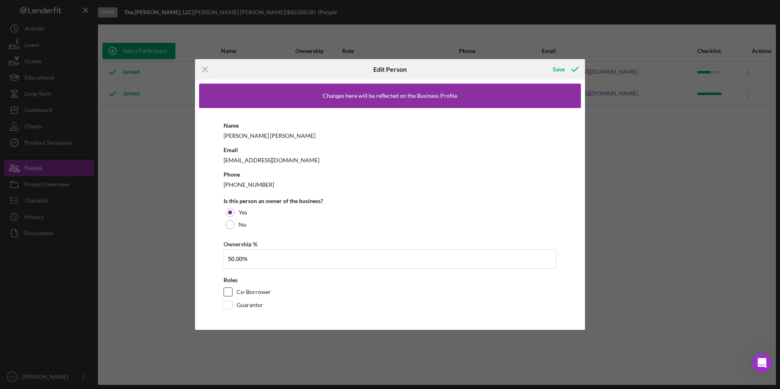
checkbox input "true"
click at [557, 69] on div "Save" at bounding box center [559, 69] width 12 height 16
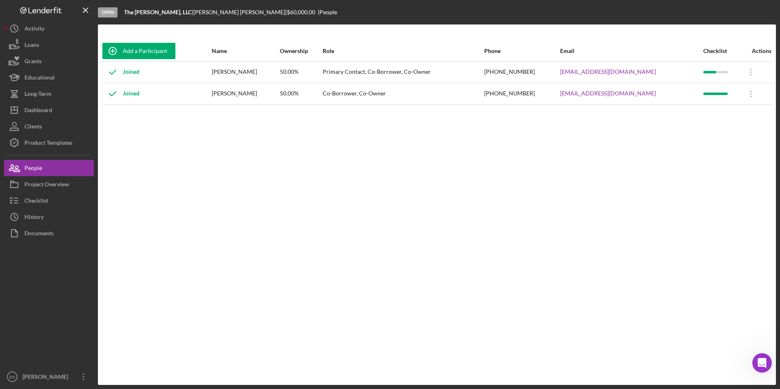
click at [134, 95] on div "Joined" at bounding box center [120, 94] width 37 height 20
click at [746, 99] on icon "Icon/Overflow" at bounding box center [751, 94] width 20 height 20
click at [492, 156] on div "Add a Participant Name Ownership Role Phone Email Checklist Actions Joined [PER…" at bounding box center [437, 205] width 678 height 328
click at [51, 31] on button "Icon/History Activity" at bounding box center [49, 28] width 90 height 16
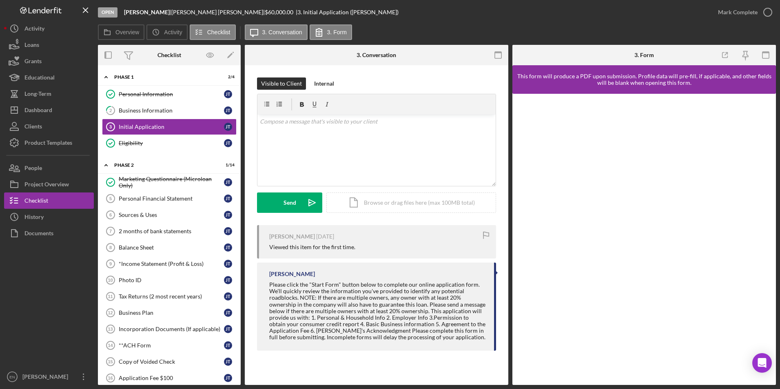
scroll to position [92, 0]
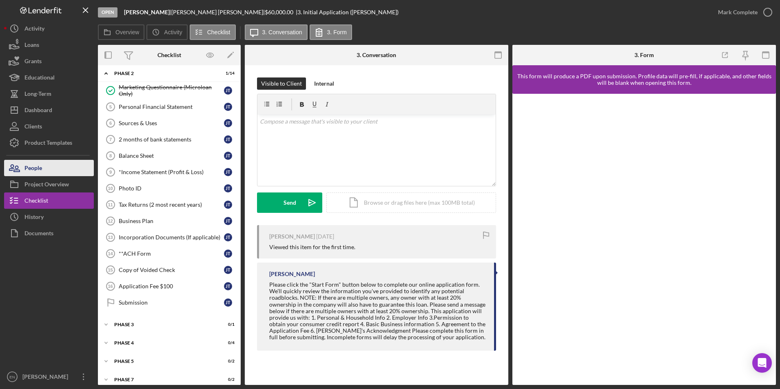
click at [25, 171] on div "People" at bounding box center [33, 169] width 18 height 18
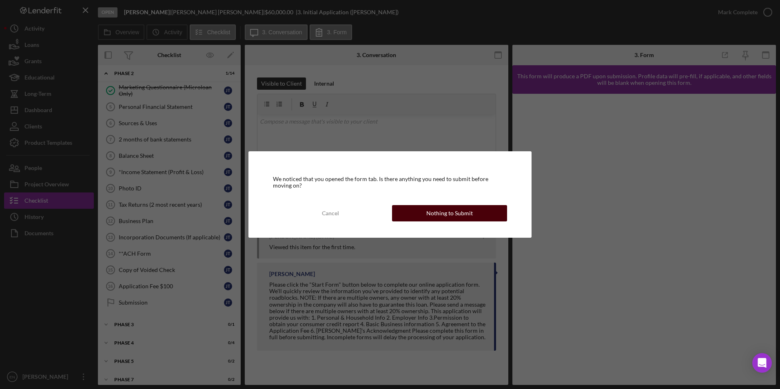
click at [448, 213] on div "Nothing to Submit" at bounding box center [449, 213] width 47 height 16
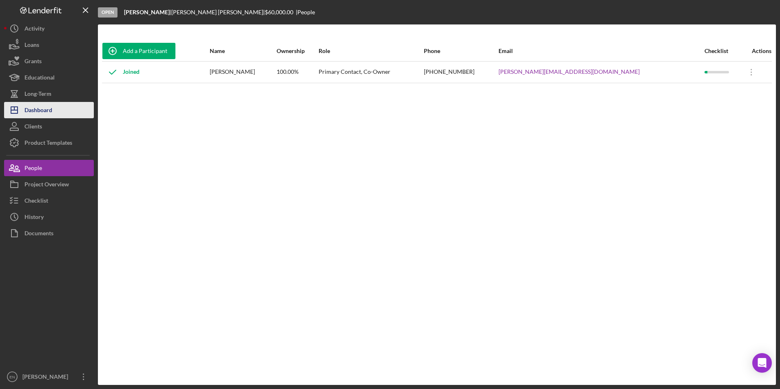
click at [30, 111] on div "Dashboard" at bounding box center [38, 111] width 28 height 18
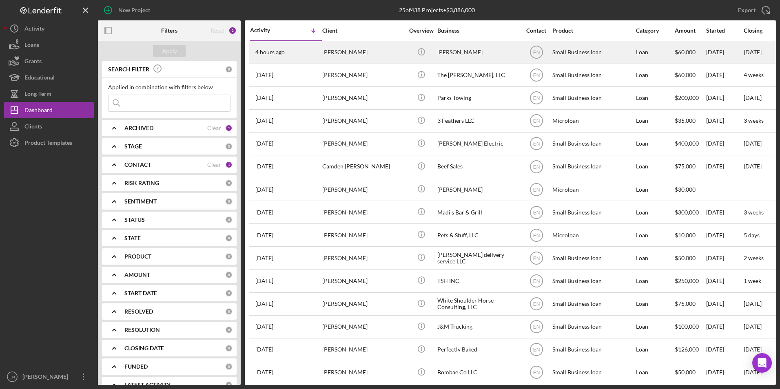
click at [344, 53] on div "[PERSON_NAME]" at bounding box center [363, 53] width 82 height 22
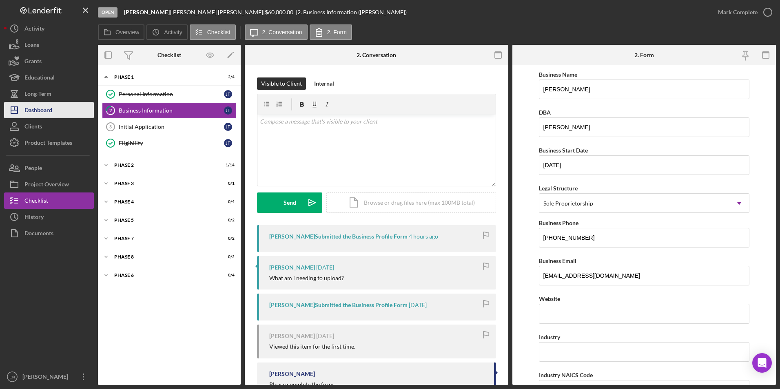
click at [62, 115] on button "Icon/Dashboard Dashboard" at bounding box center [49, 110] width 90 height 16
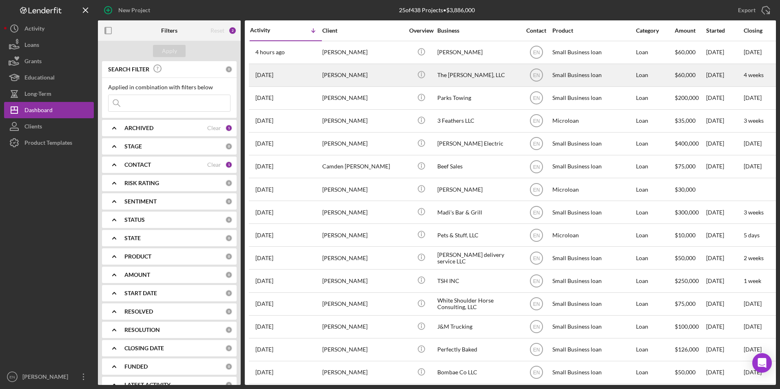
click at [328, 78] on div "[PERSON_NAME]" at bounding box center [363, 75] width 82 height 22
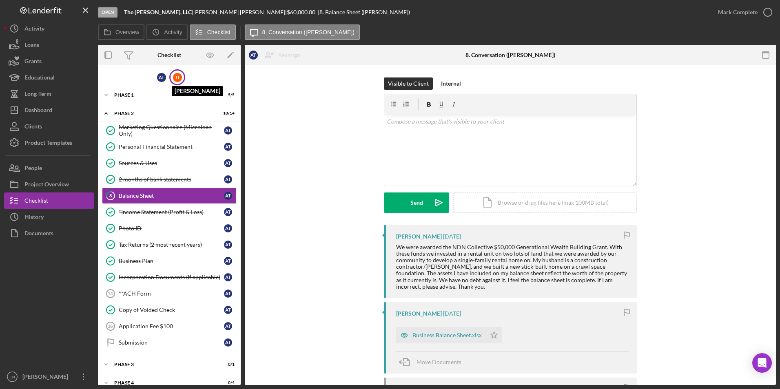
click at [175, 77] on div "[PERSON_NAME]" at bounding box center [177, 77] width 9 height 9
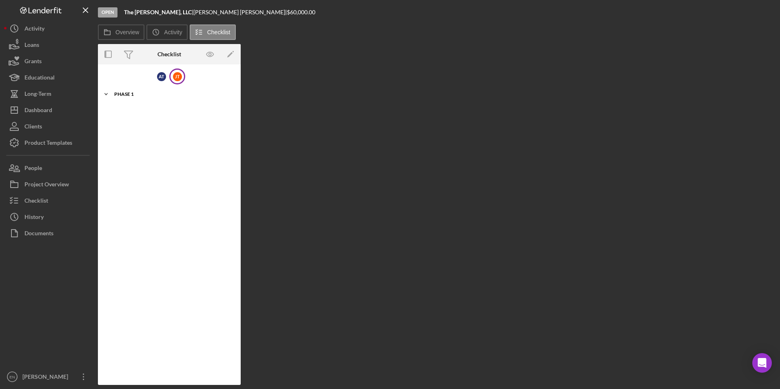
click at [116, 96] on div "Phase 1" at bounding box center [172, 94] width 116 height 5
click at [117, 94] on div "Phase 1" at bounding box center [172, 94] width 116 height 5
click at [176, 78] on div "[PERSON_NAME]" at bounding box center [177, 76] width 9 height 9
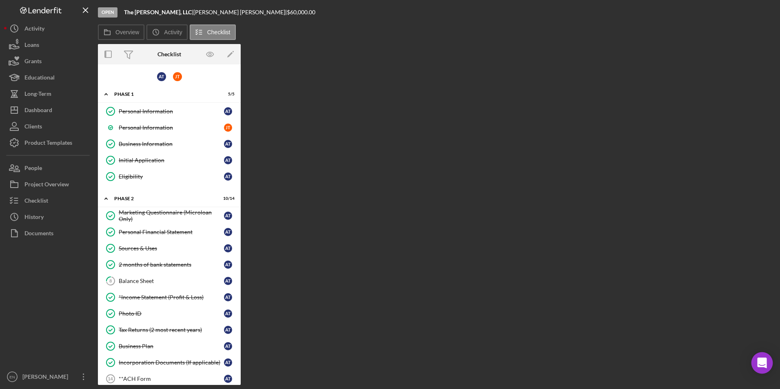
click at [766, 363] on icon "Open Intercom Messenger" at bounding box center [761, 363] width 9 height 11
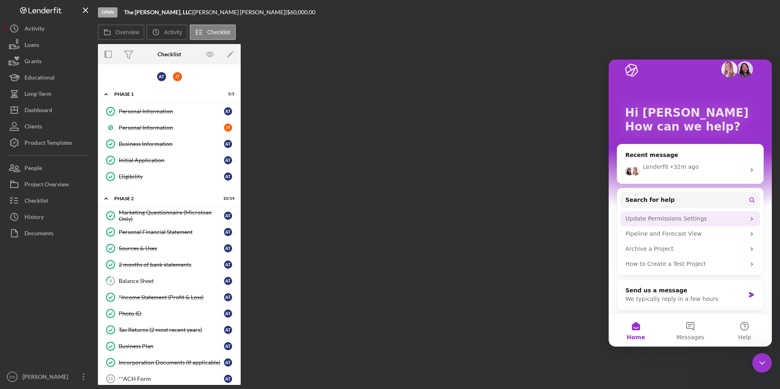
scroll to position [12, 0]
click at [693, 326] on button "Messages" at bounding box center [690, 330] width 54 height 33
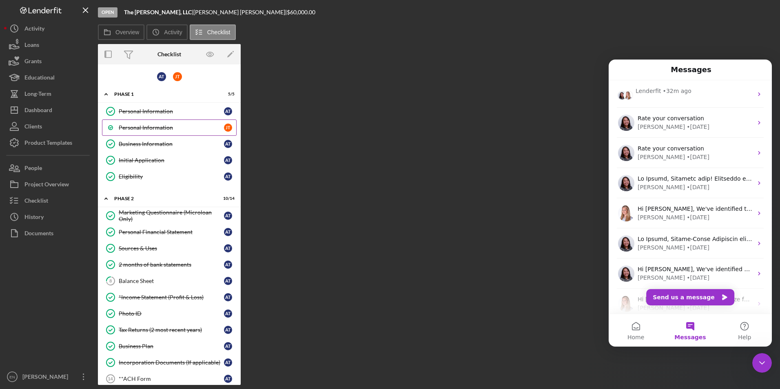
click at [218, 127] on div "Personal Information" at bounding box center [171, 127] width 105 height 7
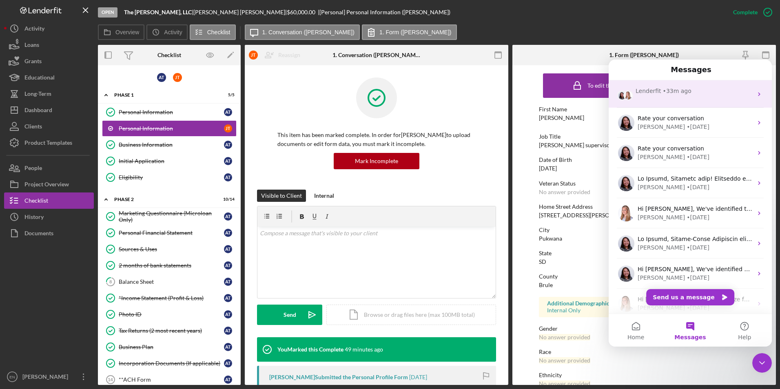
click at [756, 91] on icon "Intercom messenger" at bounding box center [759, 94] width 7 height 7
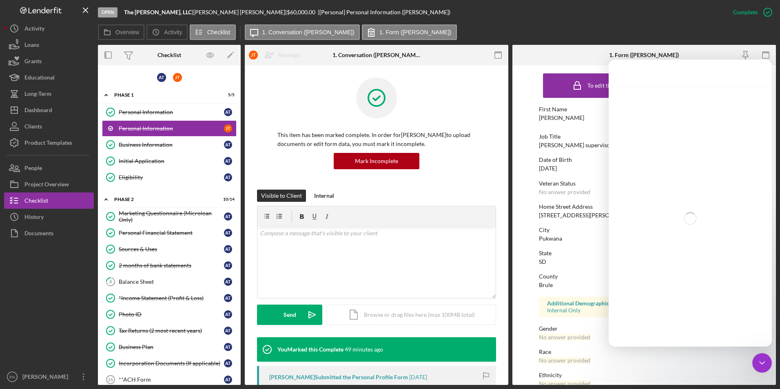
scroll to position [361, 0]
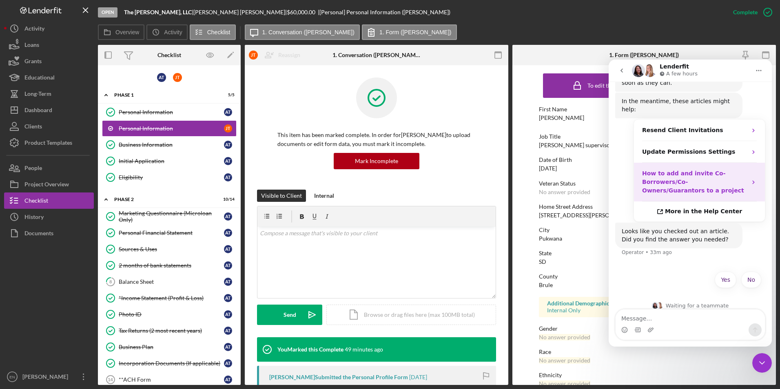
click at [717, 175] on strong "How to add and invite Co-Borrowers/Co-Owners/Guarantors to a project" at bounding box center [693, 182] width 102 height 24
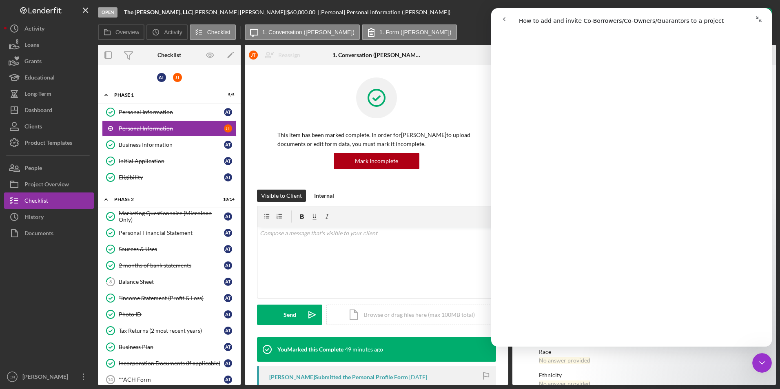
scroll to position [1134, 0]
click at [71, 168] on button "People" at bounding box center [49, 168] width 90 height 16
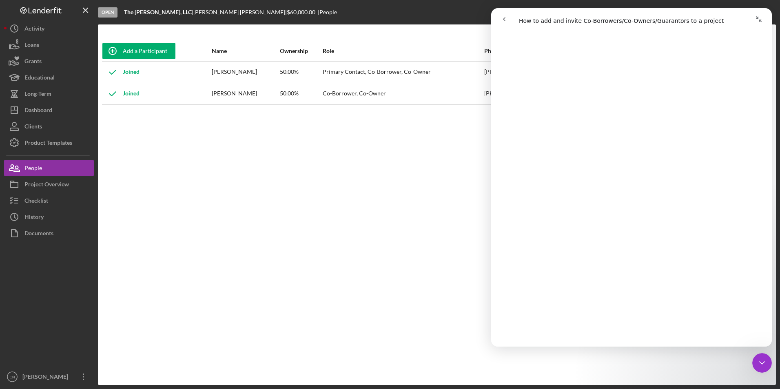
scroll to position [1940, 0]
click at [755, 15] on button "Collapse window" at bounding box center [759, 19] width 16 height 16
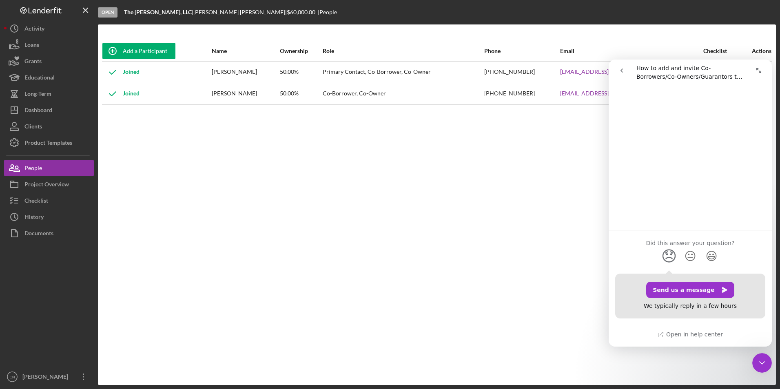
scroll to position [1565, 0]
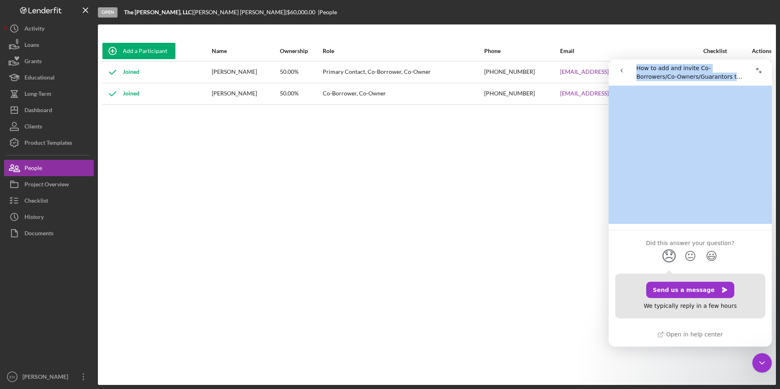
drag, startPoint x: 634, startPoint y: 63, endPoint x: 605, endPoint y: 179, distance: 119.6
click html "How to add and invite Co-Borrowers/Co-Owners/Guarantors to a project How to add…"
drag, startPoint x: 605, startPoint y: 179, endPoint x: 617, endPoint y: 127, distance: 53.6
click at [617, 127] on div "How to add and invite Co-Borrowers/Co-Owners/Guarantors to a project How to add…" at bounding box center [690, 203] width 163 height 287
click at [622, 69] on icon "go back" at bounding box center [622, 71] width 2 height 4
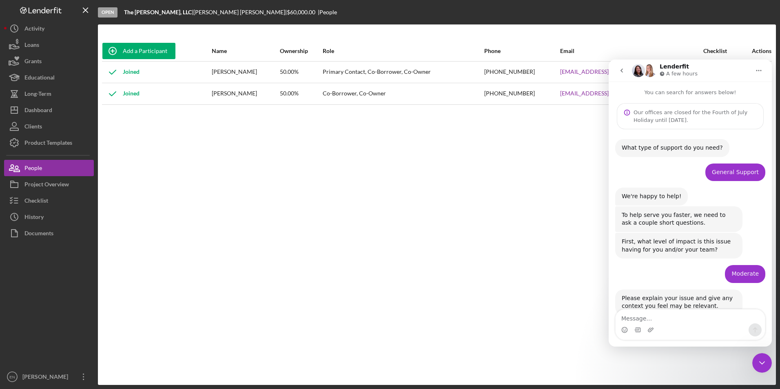
scroll to position [361, 0]
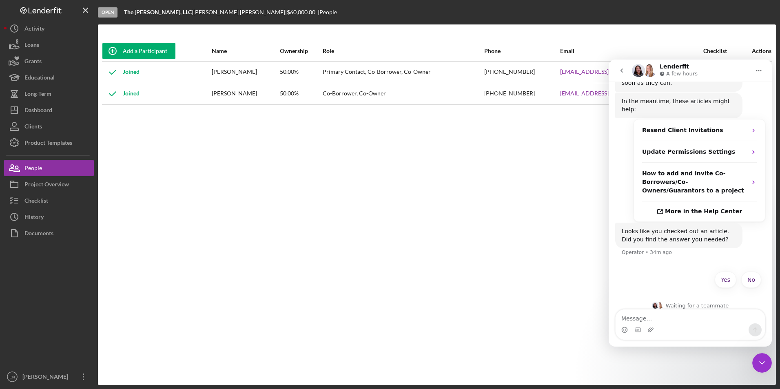
click at [759, 356] on div "Close Intercom Messenger" at bounding box center [762, 363] width 20 height 20
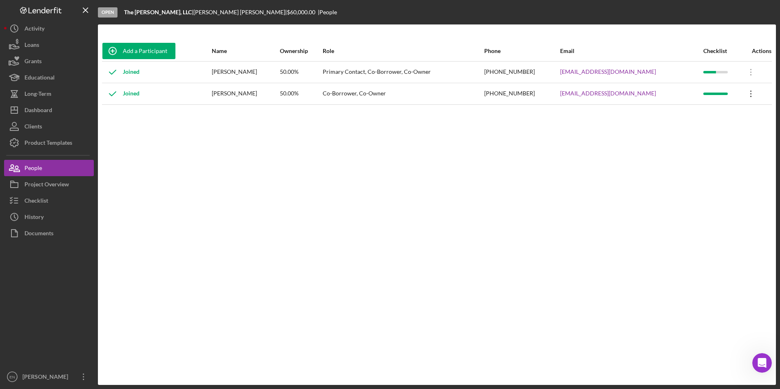
click at [748, 89] on icon "Icon/Overflow" at bounding box center [751, 94] width 20 height 20
click at [765, 53] on div "Actions" at bounding box center [756, 51] width 31 height 7
click at [750, 92] on icon "Icon/Overflow" at bounding box center [751, 94] width 20 height 20
click at [733, 133] on div "Make Primary Contact" at bounding box center [713, 132] width 90 height 17
click at [750, 93] on icon "Icon/Overflow" at bounding box center [751, 94] width 20 height 20
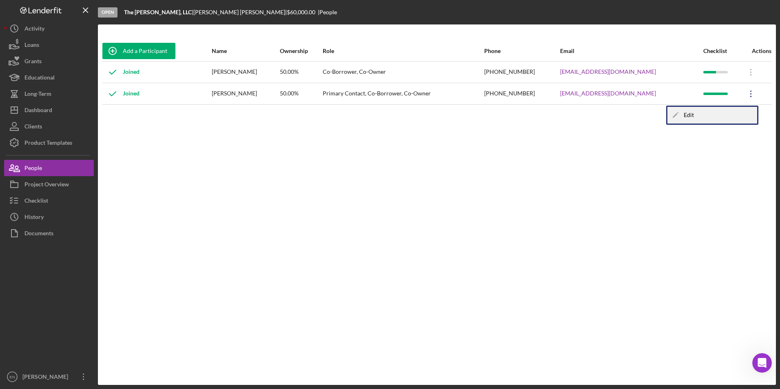
click at [688, 114] on div "Icon/Edit Edit" at bounding box center [713, 115] width 90 height 17
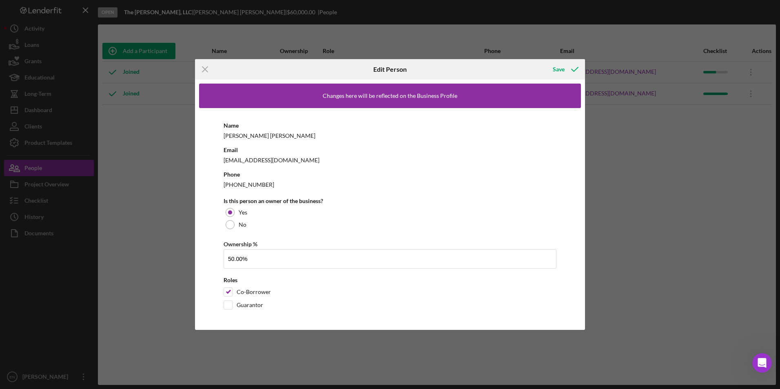
click at [201, 68] on icon "Icon/Menu Close" at bounding box center [205, 69] width 20 height 20
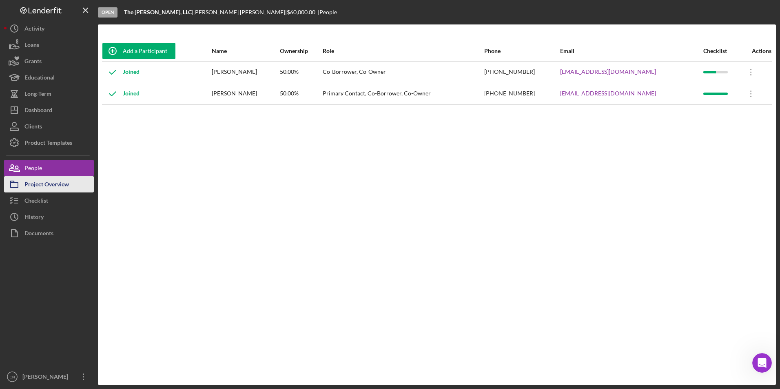
click at [42, 188] on div "Project Overview" at bounding box center [46, 185] width 44 height 18
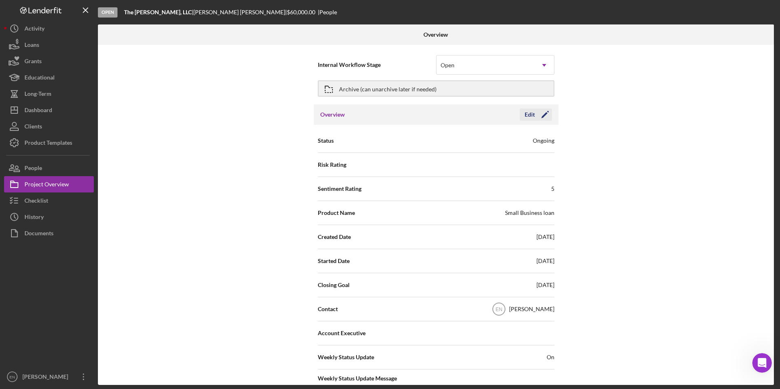
click at [545, 115] on icon "Icon/Edit" at bounding box center [545, 114] width 20 height 20
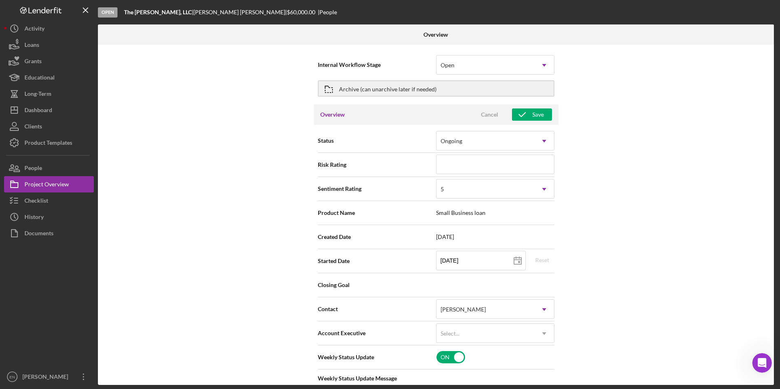
click at [232, 113] on div "Internal Workflow Stage Open Icon/Dropdown Arrow Archive (can unarchive later i…" at bounding box center [436, 215] width 676 height 340
click at [47, 24] on button "Icon/History Activity" at bounding box center [49, 28] width 90 height 16
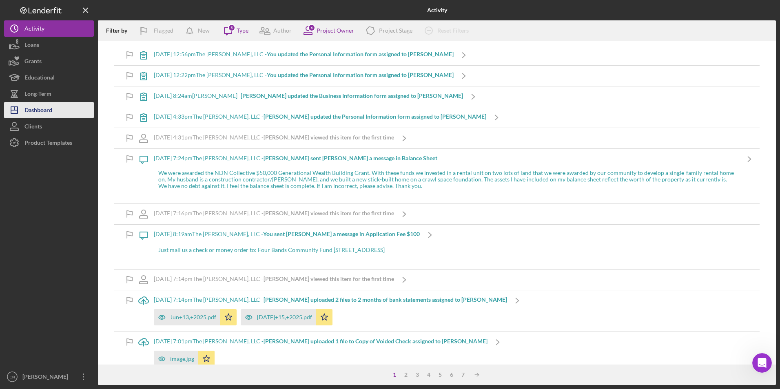
click at [55, 112] on button "Icon/Dashboard Dashboard" at bounding box center [49, 110] width 90 height 16
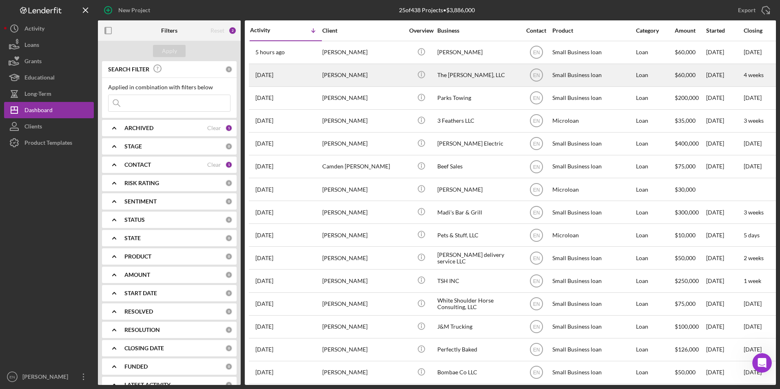
click at [322, 77] on div "[PERSON_NAME]" at bounding box center [363, 75] width 82 height 22
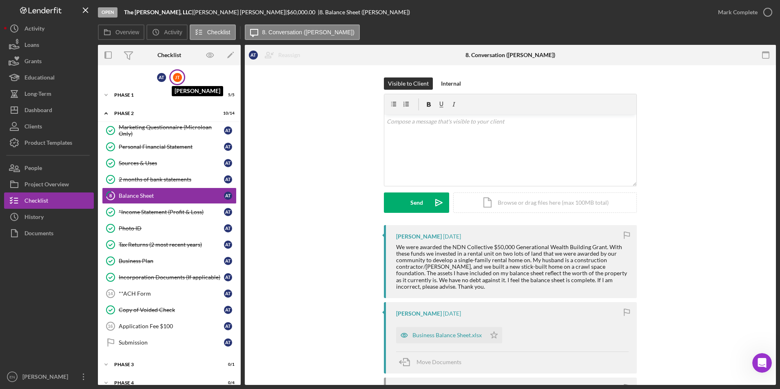
click at [177, 77] on div "[PERSON_NAME]" at bounding box center [177, 77] width 9 height 9
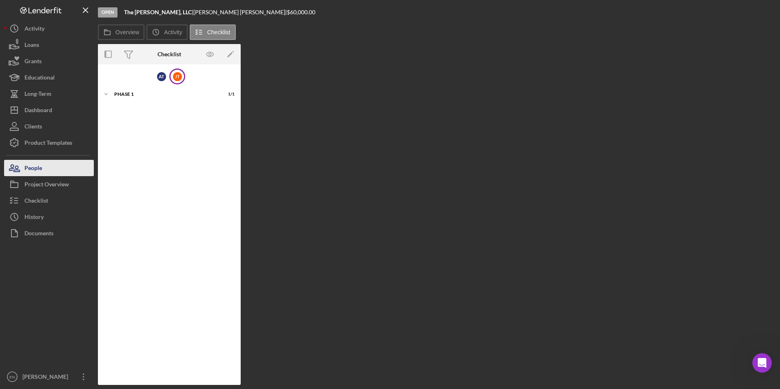
click at [32, 169] on div "People" at bounding box center [33, 169] width 18 height 18
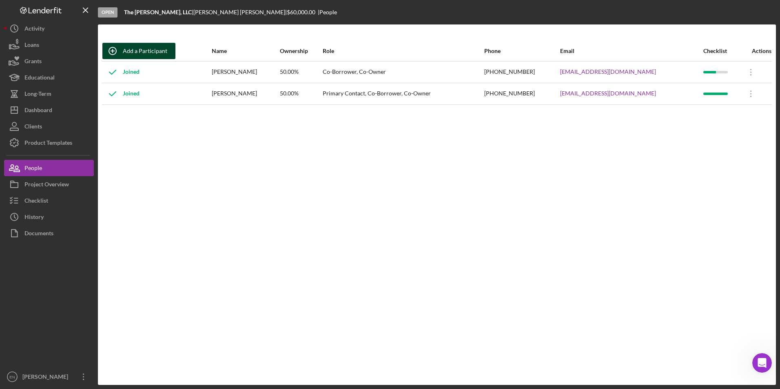
click at [135, 50] on div "Add a Participant" at bounding box center [145, 51] width 44 height 16
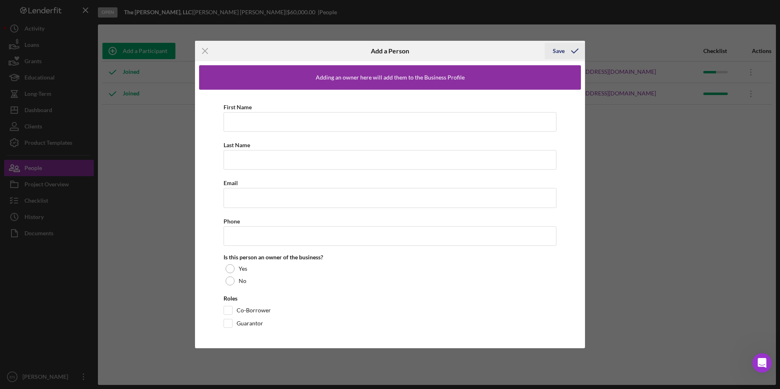
click at [561, 47] on div "Save" at bounding box center [559, 51] width 12 height 16
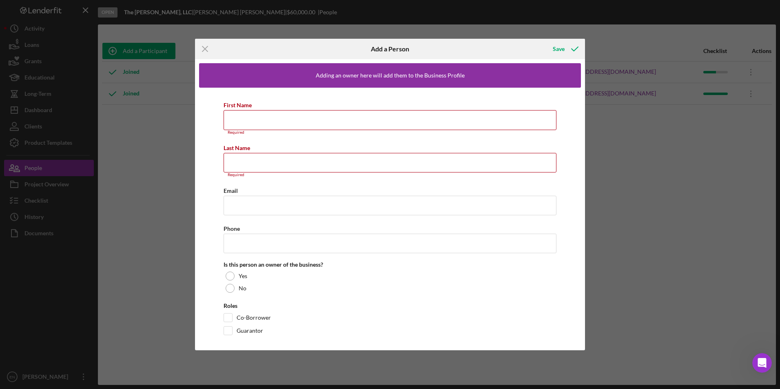
click at [626, 184] on div "Icon/Menu Close Add a Person Save Adding an owner here will add them to the Bus…" at bounding box center [390, 194] width 780 height 389
click at [201, 46] on icon "Icon/Menu Close" at bounding box center [205, 49] width 20 height 20
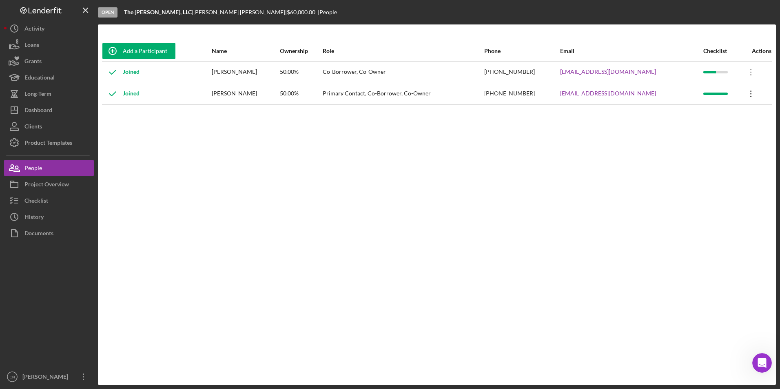
click at [749, 93] on icon "Icon/Overflow" at bounding box center [751, 94] width 20 height 20
click at [685, 115] on div "Icon/Edit Edit" at bounding box center [713, 115] width 90 height 17
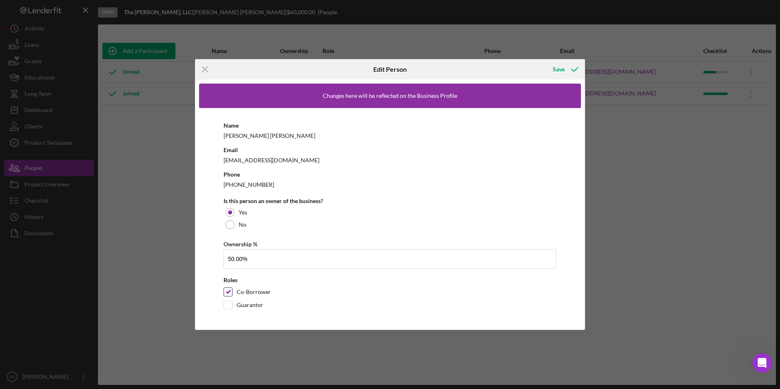
click at [227, 291] on input "Co-Borrower" at bounding box center [228, 292] width 8 height 8
checkbox input "false"
click at [558, 67] on div "Save" at bounding box center [559, 69] width 12 height 16
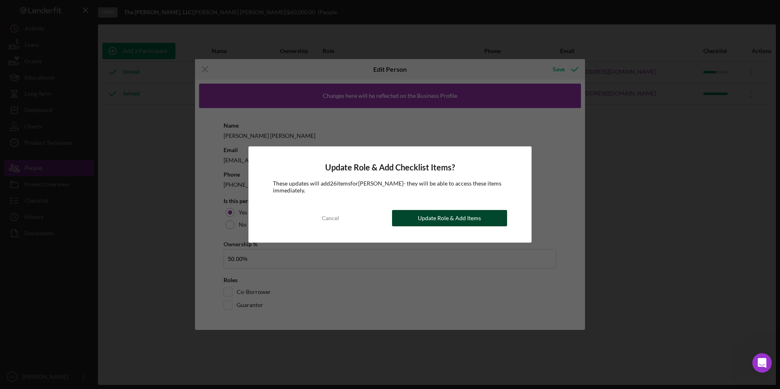
click at [464, 216] on div "Update Role & Add Items" at bounding box center [449, 218] width 63 height 16
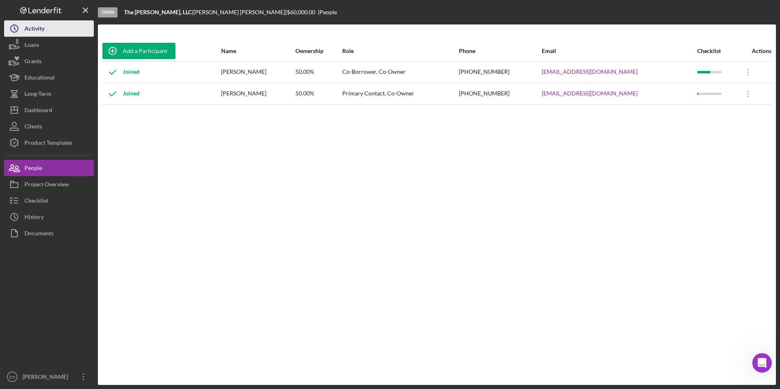
click at [59, 30] on button "Icon/History Activity" at bounding box center [49, 28] width 90 height 16
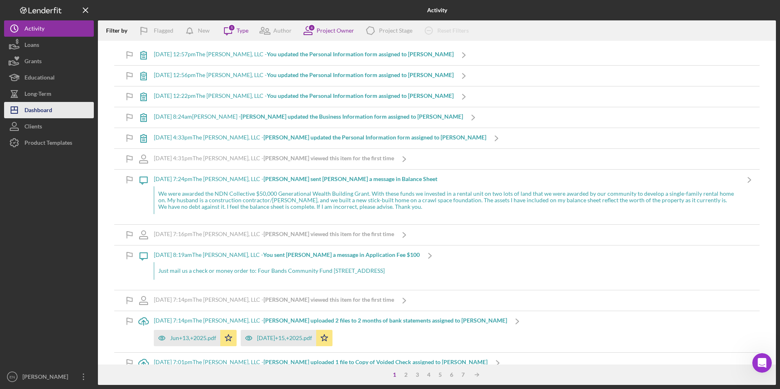
click at [56, 110] on button "Icon/Dashboard Dashboard" at bounding box center [49, 110] width 90 height 16
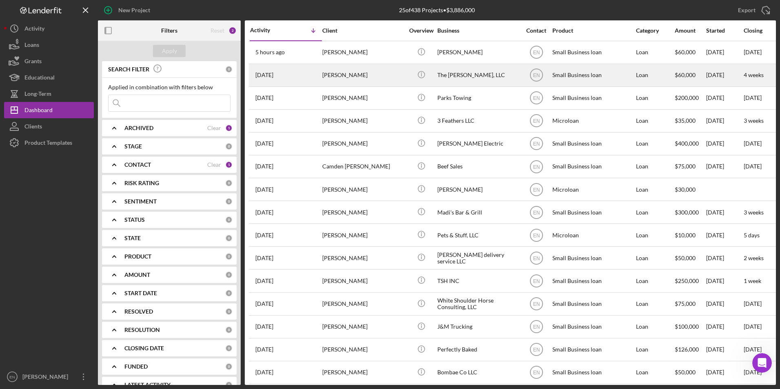
click at [319, 79] on div "3 days ago Justin Thomas" at bounding box center [285, 75] width 71 height 22
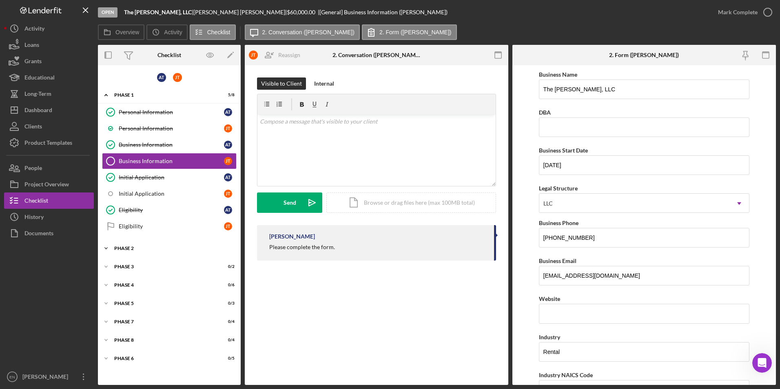
click at [222, 248] on div "Phase 2" at bounding box center [172, 248] width 116 height 5
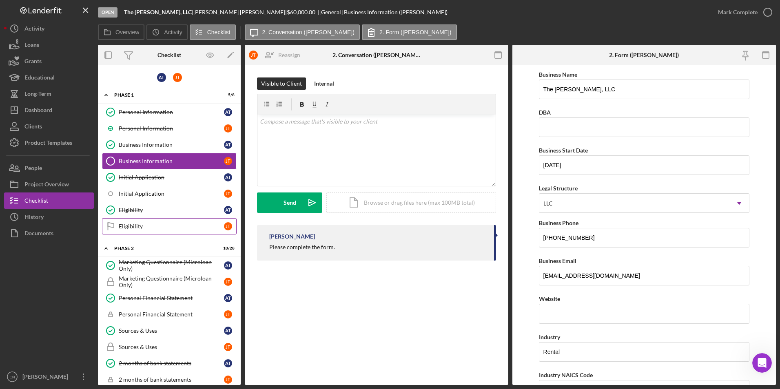
click at [206, 226] on div "Eligibility" at bounding box center [171, 226] width 105 height 7
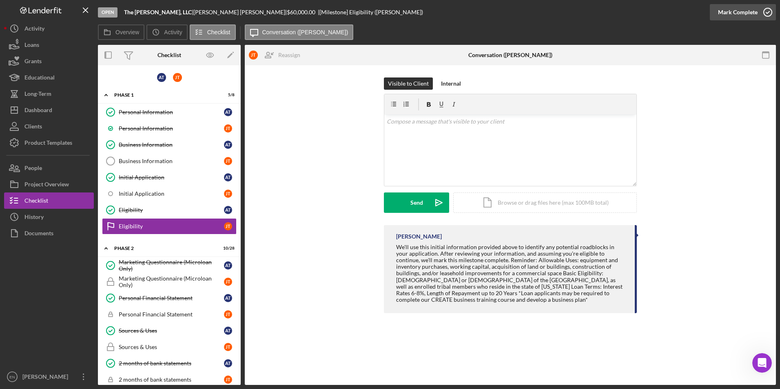
click at [766, 10] on icon "button" at bounding box center [768, 12] width 20 height 20
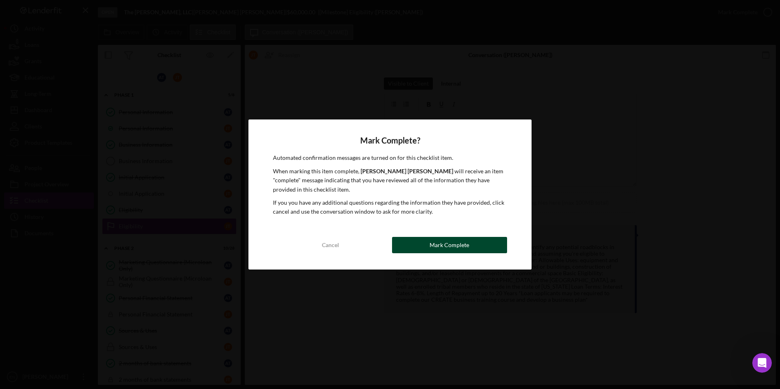
click at [453, 246] on div "Mark Complete" at bounding box center [450, 245] width 40 height 16
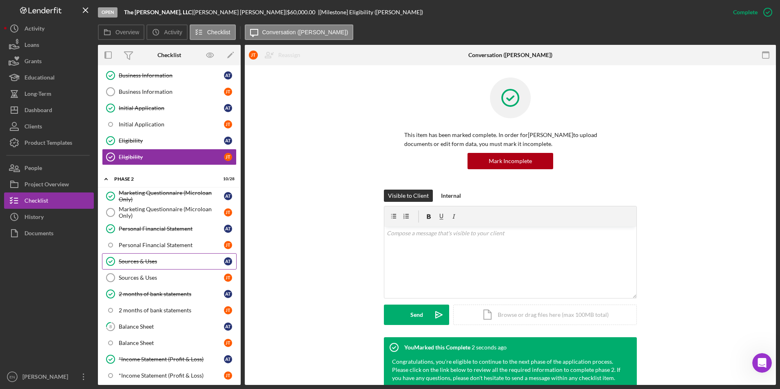
scroll to position [71, 0]
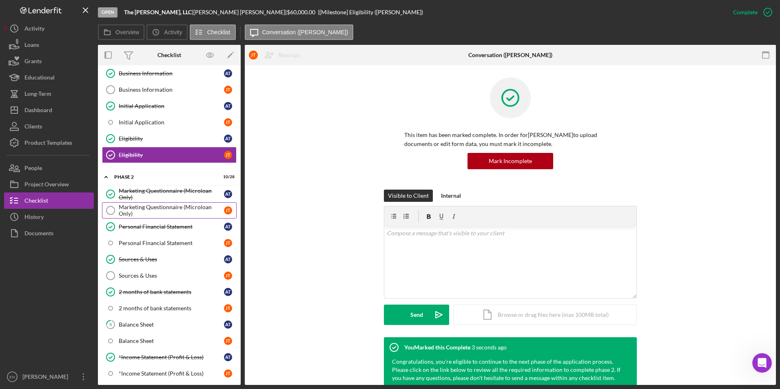
click at [209, 210] on div "Marketing Questionnaire (Microloan Only)" at bounding box center [171, 210] width 105 height 13
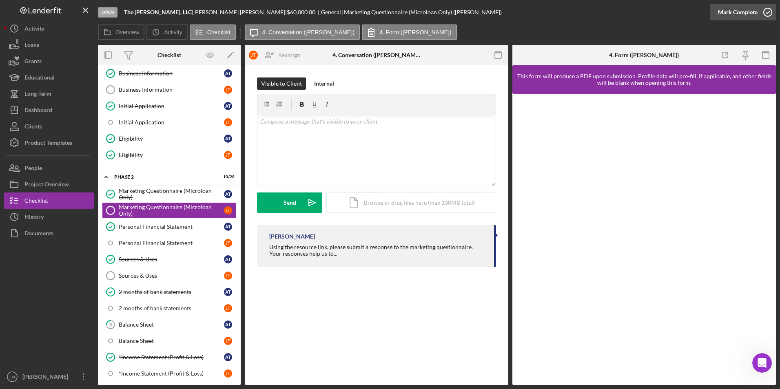
click at [766, 11] on icon "button" at bounding box center [768, 12] width 20 height 20
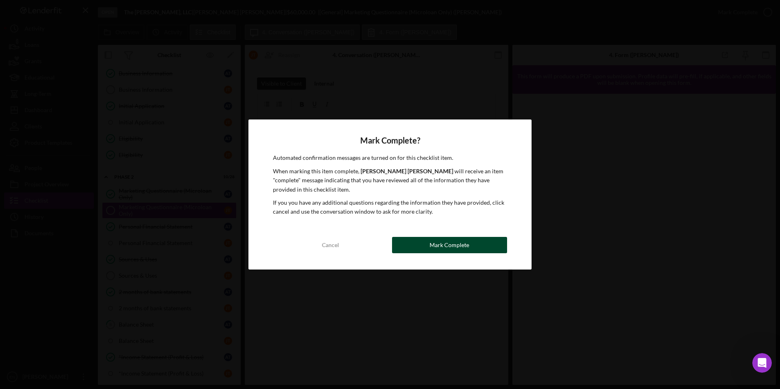
click at [451, 247] on div "Mark Complete" at bounding box center [450, 245] width 40 height 16
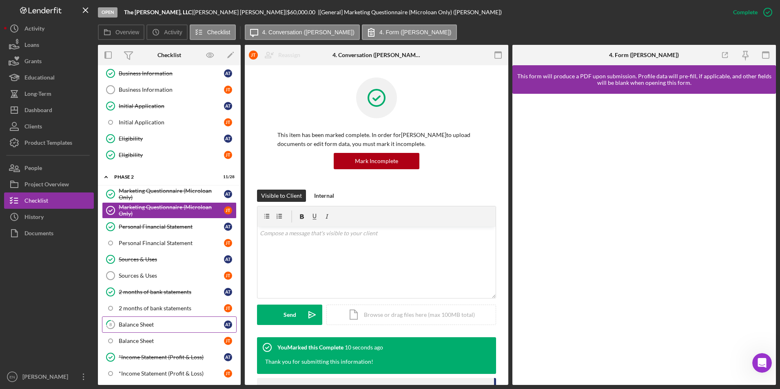
click at [149, 322] on div "Balance Sheet" at bounding box center [171, 325] width 105 height 7
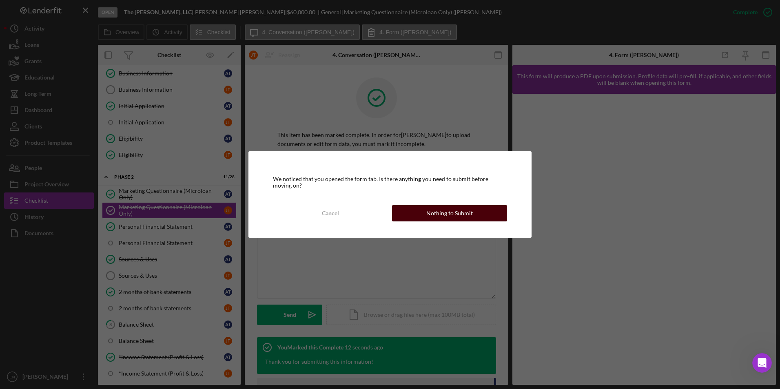
click at [429, 210] on div "Nothing to Submit" at bounding box center [449, 213] width 47 height 16
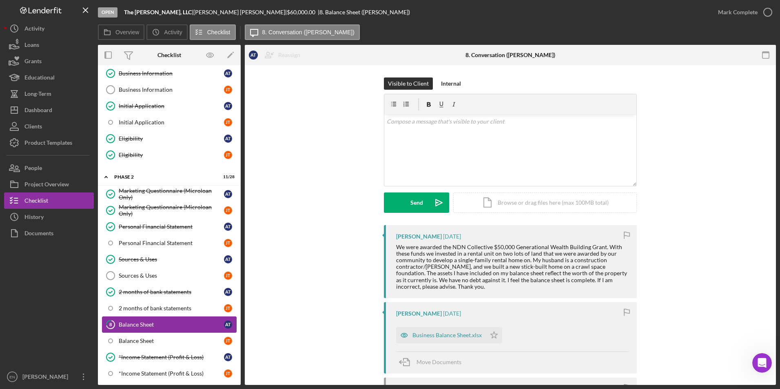
click at [153, 322] on div "Balance Sheet" at bounding box center [171, 325] width 105 height 7
click at [773, 11] on icon "button" at bounding box center [768, 12] width 20 height 20
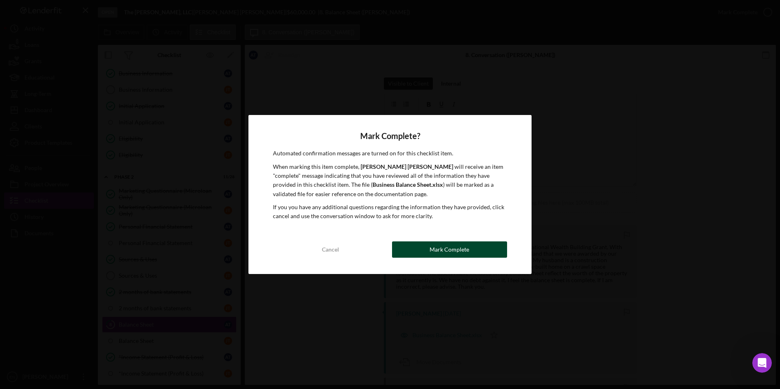
click at [456, 248] on div "Mark Complete" at bounding box center [450, 250] width 40 height 16
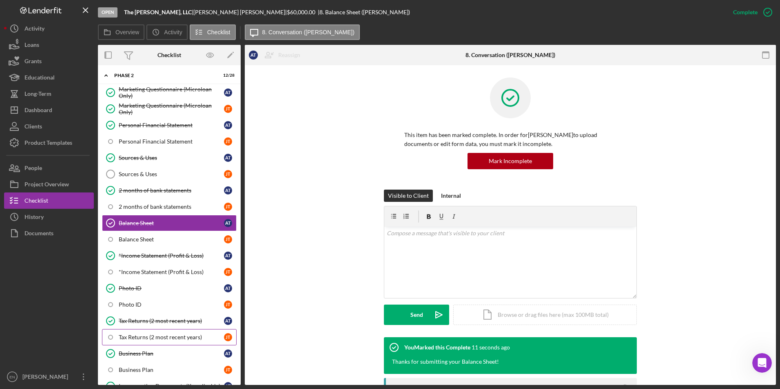
scroll to position [184, 0]
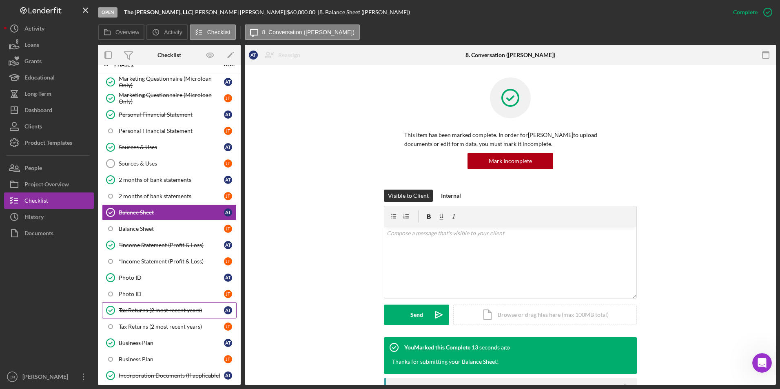
click at [177, 306] on link "Tax Returns (2 most recent years) Tax Returns (2 most recent years) A T" at bounding box center [169, 310] width 135 height 16
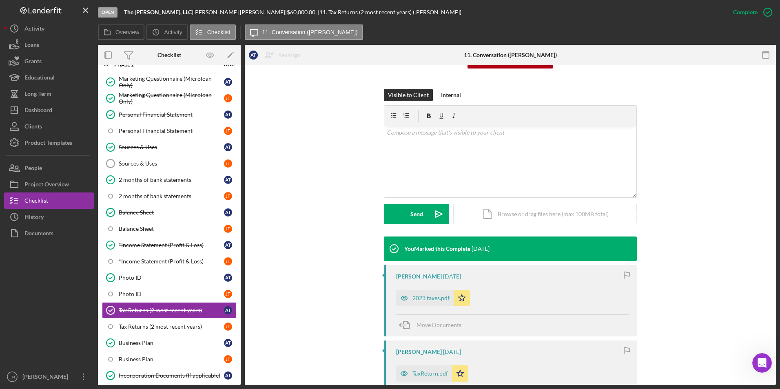
scroll to position [173, 0]
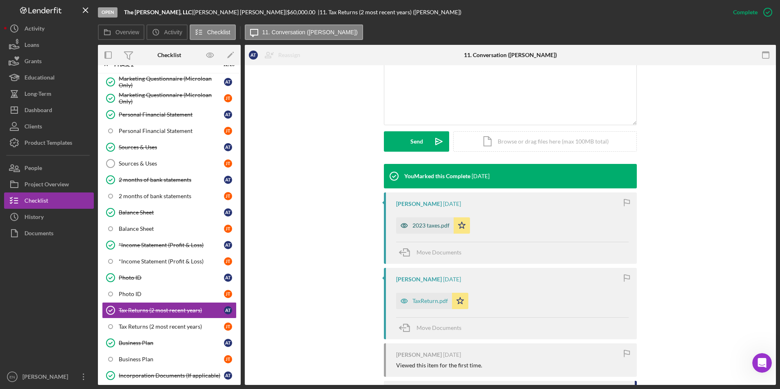
click at [434, 226] on div "2023 taxes.pdf" at bounding box center [431, 225] width 37 height 7
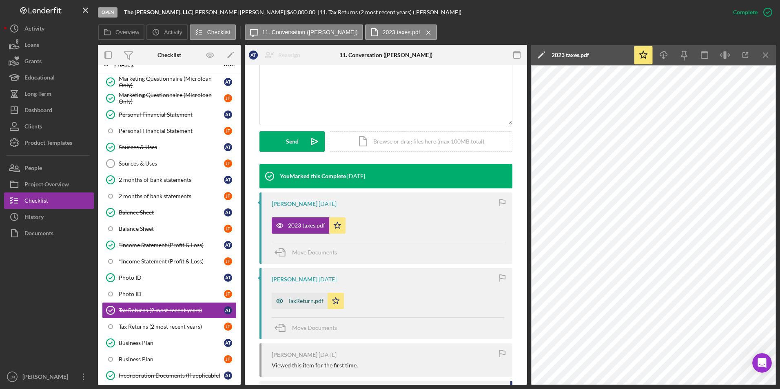
click at [292, 296] on div "TaxReturn.pdf" at bounding box center [300, 301] width 56 height 16
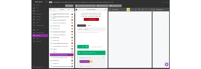
scroll to position [0, 0]
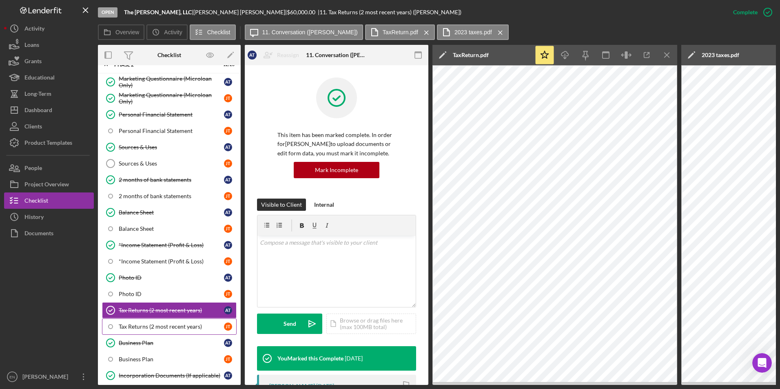
click at [162, 326] on div "Tax Returns (2 most recent years)" at bounding box center [171, 327] width 105 height 7
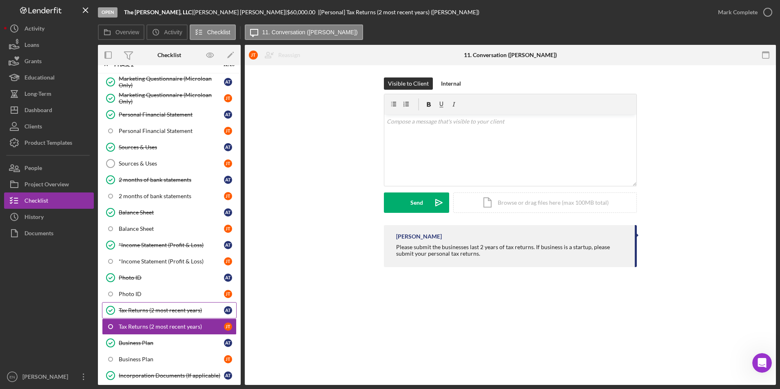
click at [165, 311] on div "Tax Returns (2 most recent years)" at bounding box center [171, 310] width 105 height 7
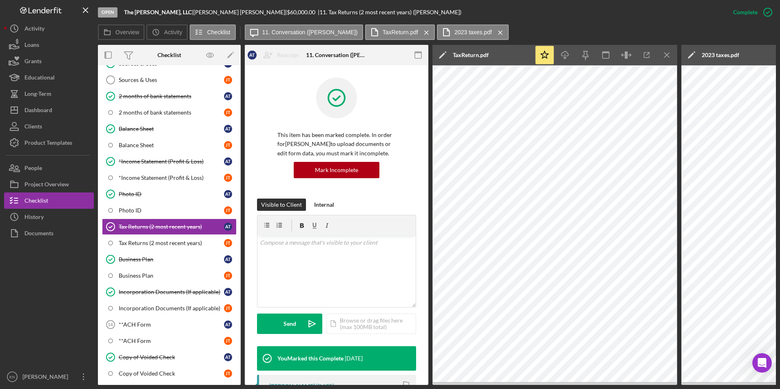
scroll to position [133, 0]
click at [175, 241] on div "Tax Returns (2 most recent years)" at bounding box center [171, 242] width 105 height 7
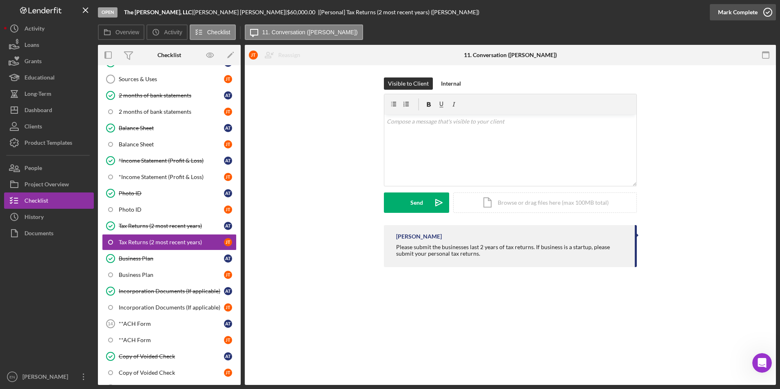
click at [763, 13] on icon "button" at bounding box center [768, 12] width 20 height 20
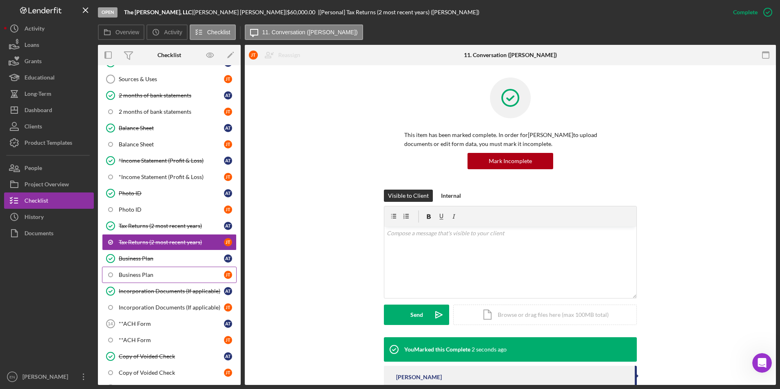
click at [161, 279] on link "Business Plan J T" at bounding box center [169, 275] width 135 height 16
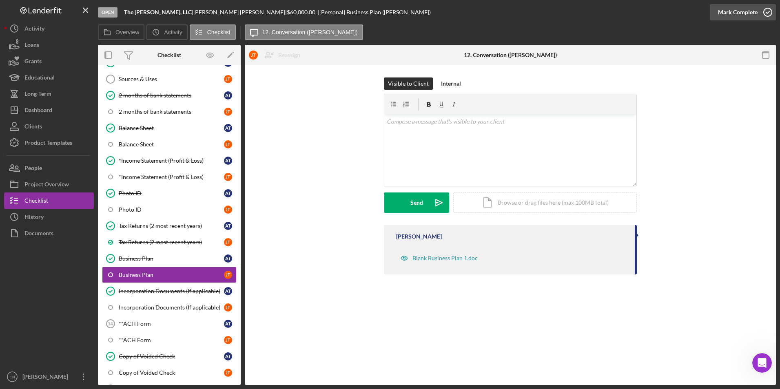
click at [771, 10] on icon "button" at bounding box center [768, 12] width 20 height 20
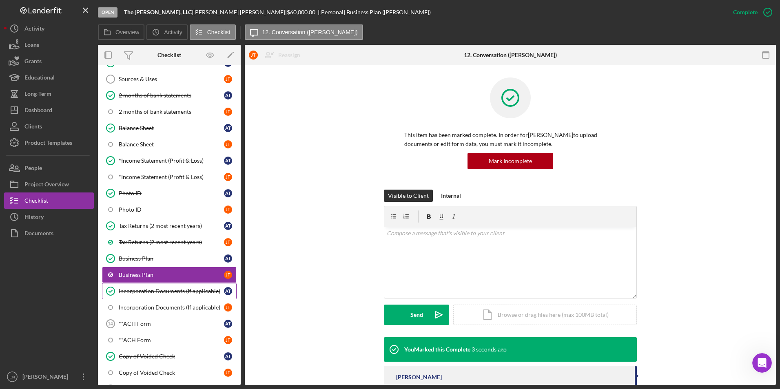
click at [171, 291] on div "Incorporation Documents (If applicable)" at bounding box center [171, 291] width 105 height 7
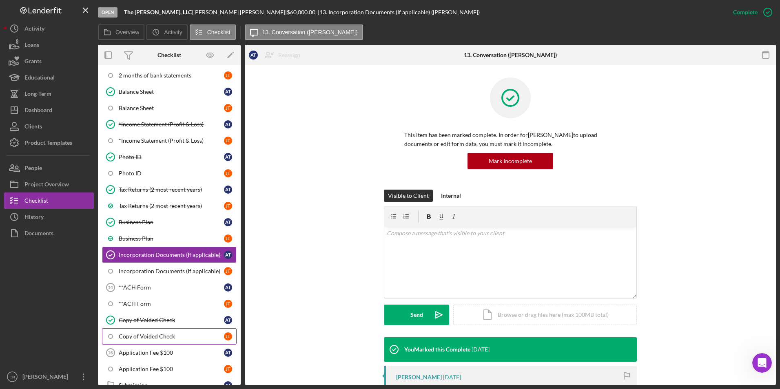
scroll to position [184, 0]
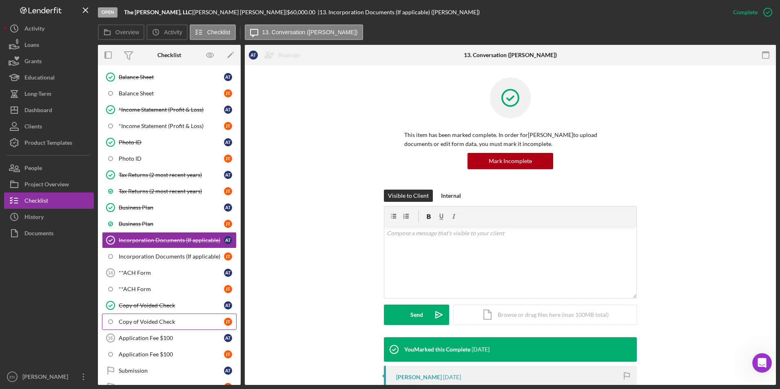
click at [151, 323] on div "Copy of Voided Check" at bounding box center [171, 322] width 105 height 7
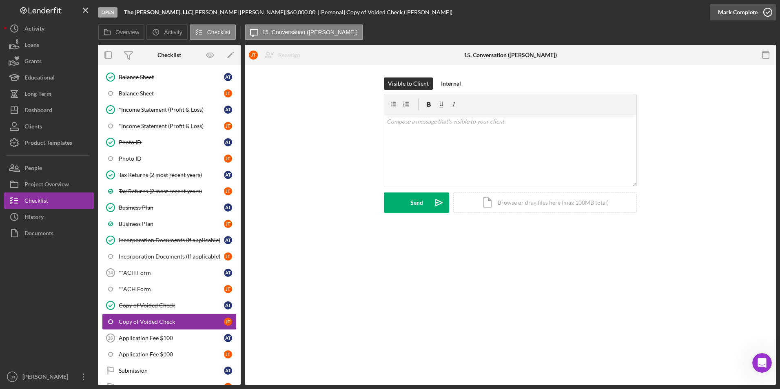
click at [765, 9] on icon "button" at bounding box center [768, 12] width 20 height 20
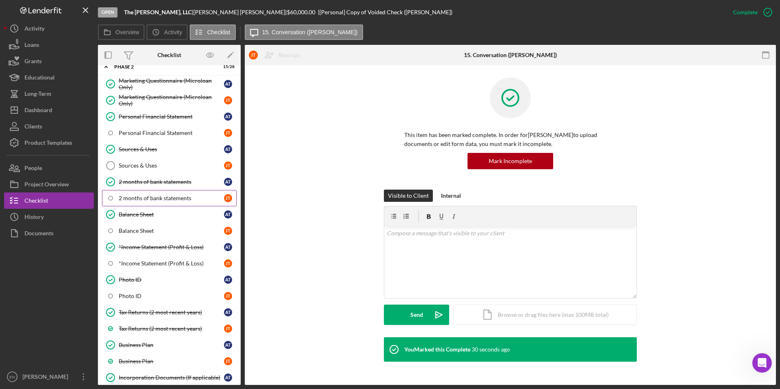
scroll to position [0, 0]
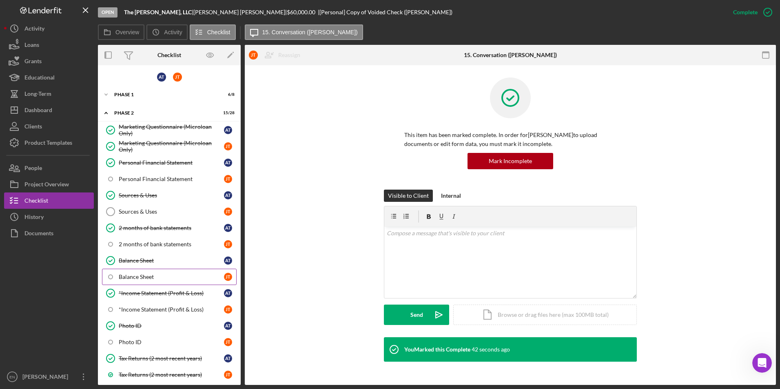
drag, startPoint x: 139, startPoint y: 278, endPoint x: 143, endPoint y: 273, distance: 6.5
click at [139, 278] on div "Balance Sheet" at bounding box center [171, 277] width 105 height 7
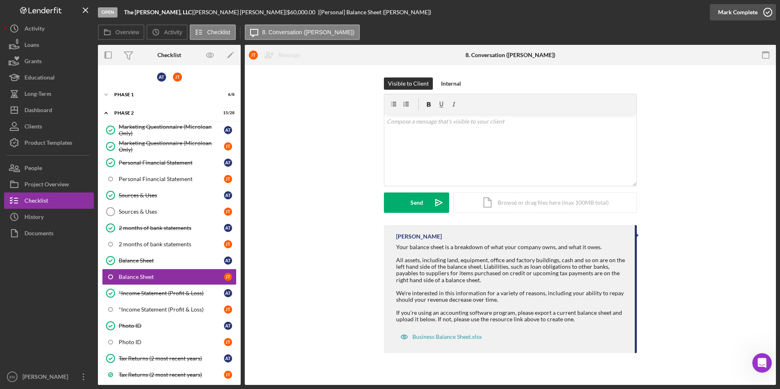
click at [767, 11] on icon "button" at bounding box center [768, 12] width 20 height 20
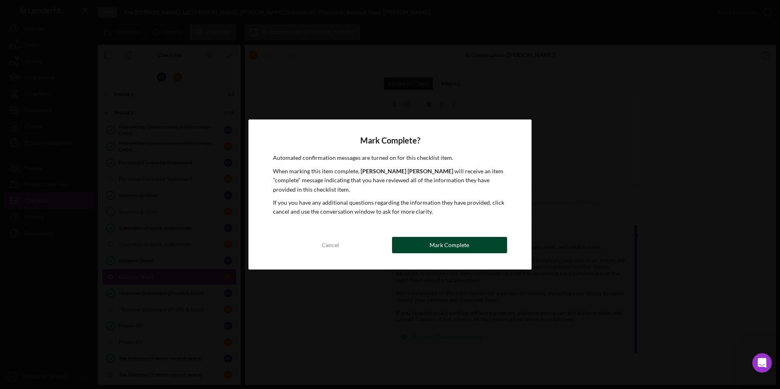
click at [426, 240] on button "Mark Complete" at bounding box center [449, 245] width 115 height 16
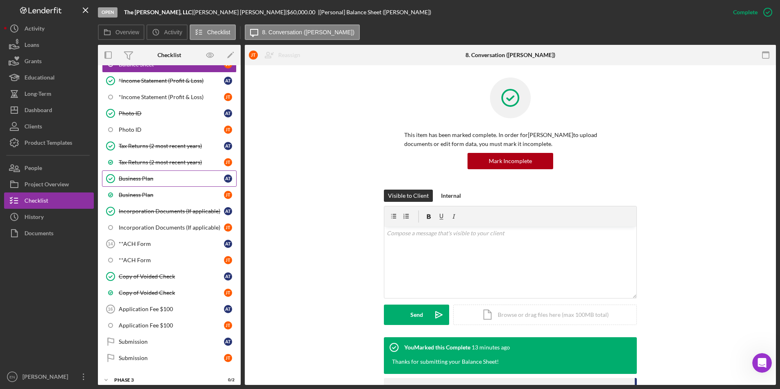
scroll to position [215, 0]
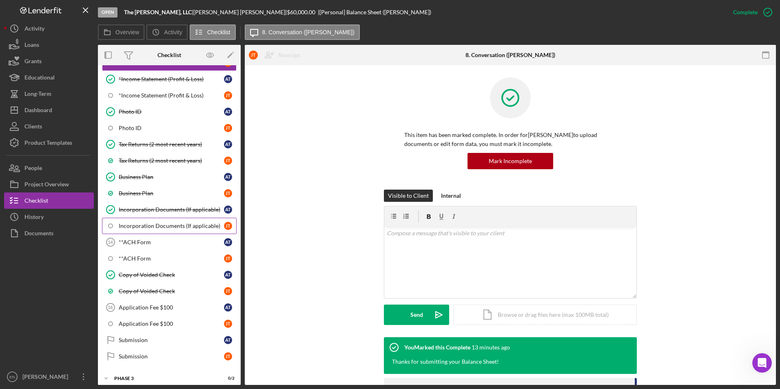
click at [172, 226] on div "Incorporation Documents (If applicable)" at bounding box center [171, 226] width 105 height 7
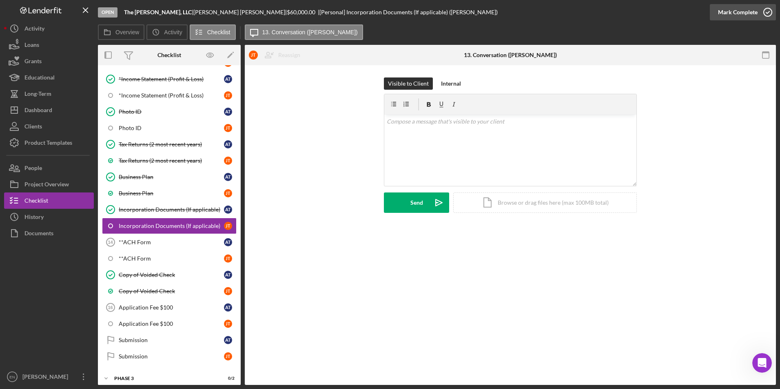
click at [769, 10] on icon "button" at bounding box center [768, 12] width 20 height 20
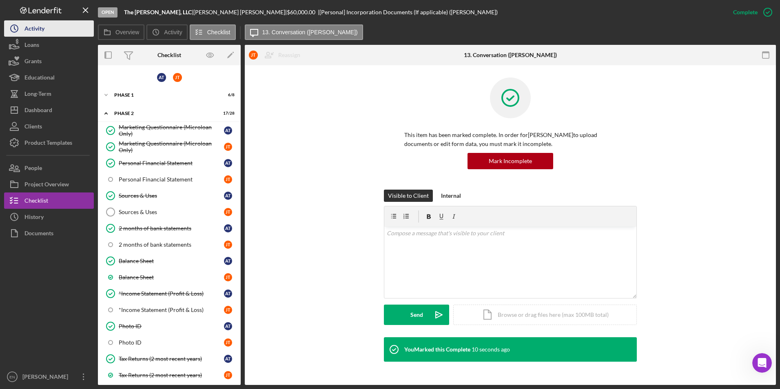
click at [64, 34] on button "Icon/History Activity" at bounding box center [49, 28] width 90 height 16
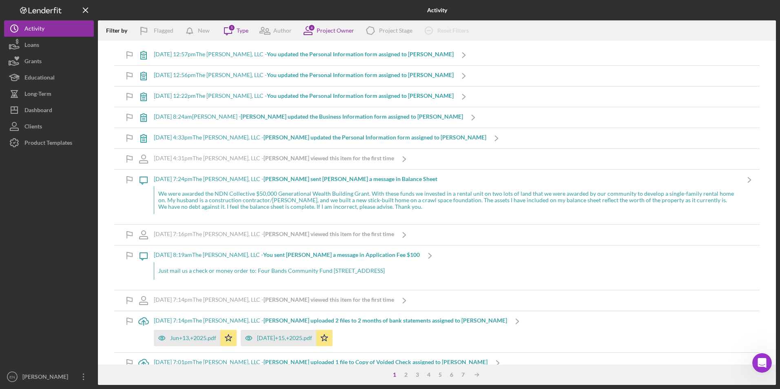
click at [765, 362] on icon "Open Intercom Messenger" at bounding box center [762, 363] width 13 height 13
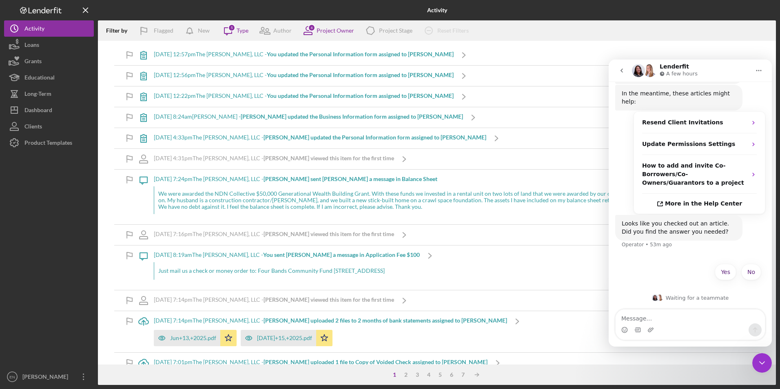
scroll to position [361, 0]
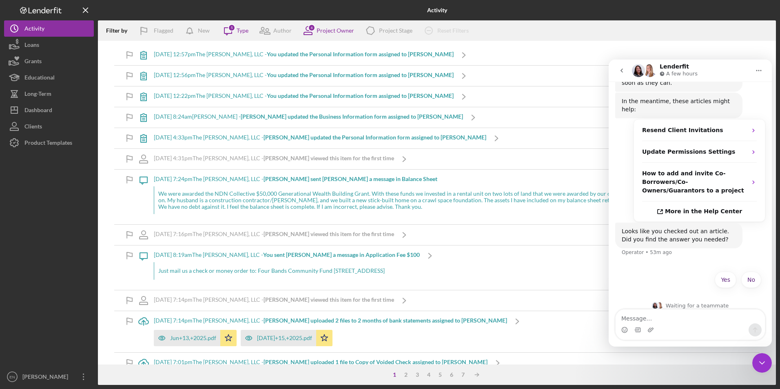
click at [624, 320] on textarea "Message…" at bounding box center [690, 317] width 149 height 14
type textarea "I"
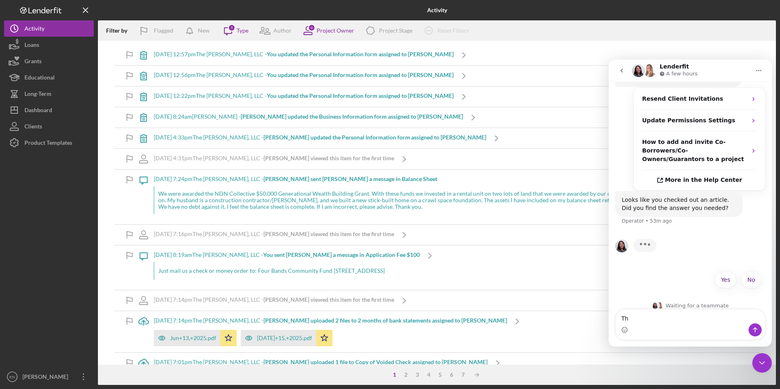
type textarea "T"
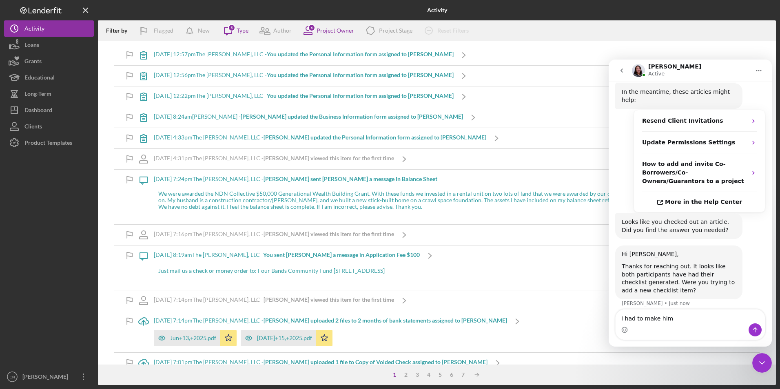
scroll to position [369, 0]
click at [49, 28] on button "Icon/History Activity" at bounding box center [49, 28] width 90 height 16
click at [46, 111] on div "Dashboard" at bounding box center [38, 111] width 28 height 18
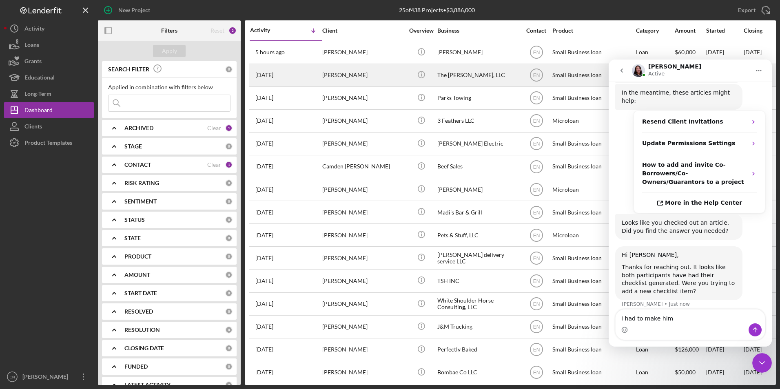
click at [334, 73] on div "[PERSON_NAME]" at bounding box center [363, 75] width 82 height 22
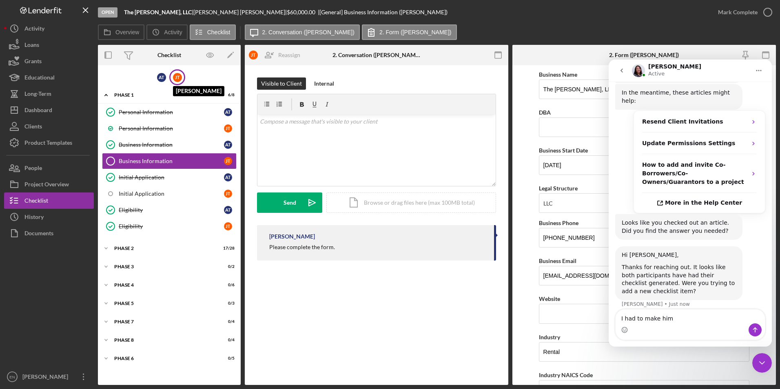
scroll to position [401, 0]
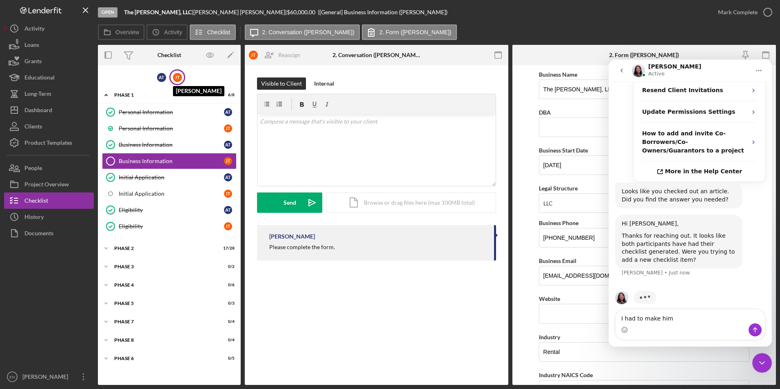
click at [174, 75] on div "[PERSON_NAME]" at bounding box center [177, 77] width 9 height 9
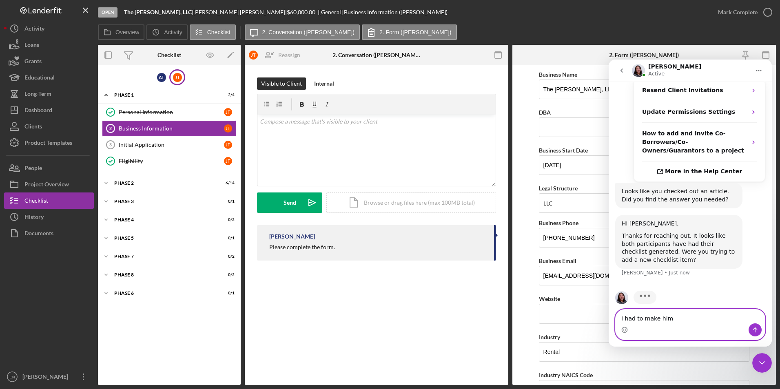
click at [630, 321] on textarea "I had to make him" at bounding box center [690, 317] width 149 height 14
click at [672, 318] on textarea "I had to make him" at bounding box center [690, 317] width 149 height 14
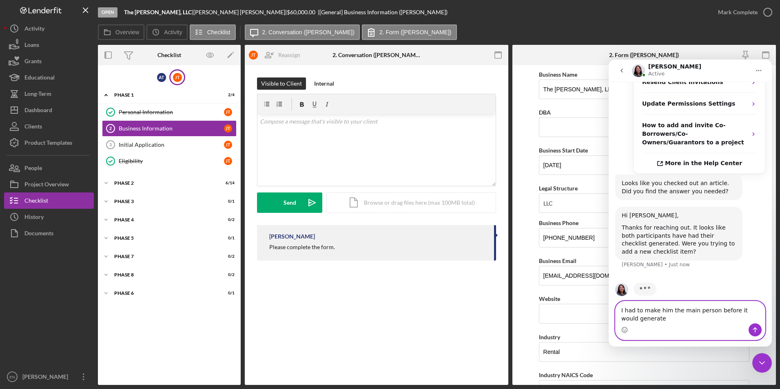
type textarea "I had to make him the main person before it would generate"
click at [756, 331] on icon "Send a message…" at bounding box center [755, 330] width 7 height 7
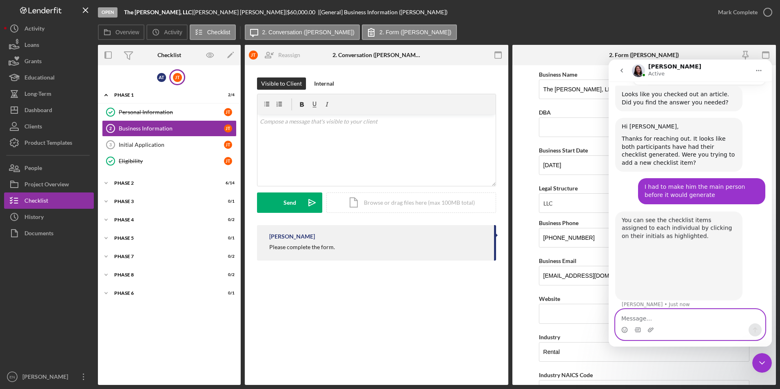
scroll to position [497, 0]
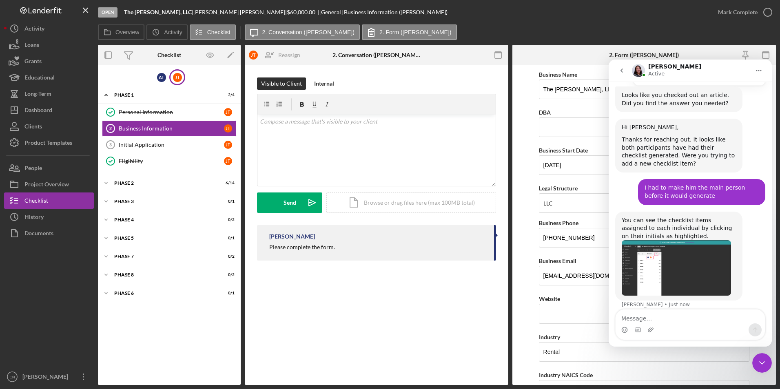
click at [643, 273] on img "Christina says…" at bounding box center [676, 267] width 109 height 55
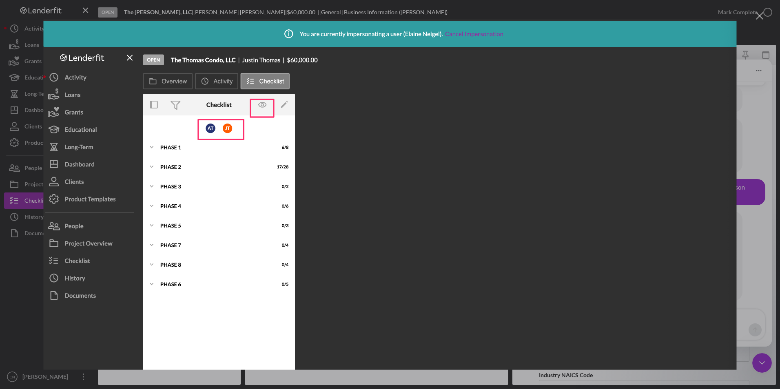
scroll to position [0, 0]
click at [614, 9] on div "Intercom messenger" at bounding box center [390, 194] width 780 height 389
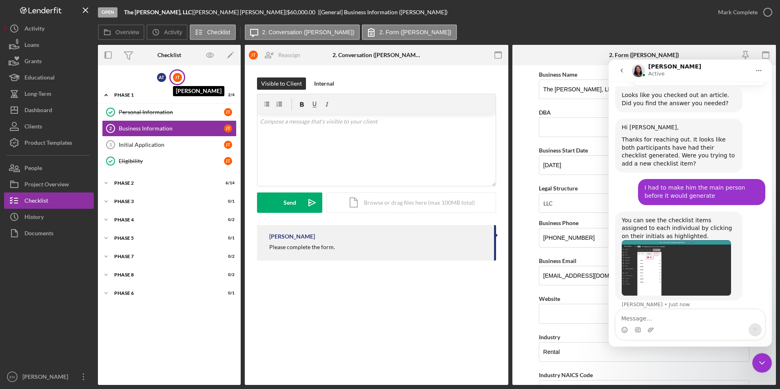
click at [178, 78] on div "[PERSON_NAME]" at bounding box center [177, 77] width 9 height 9
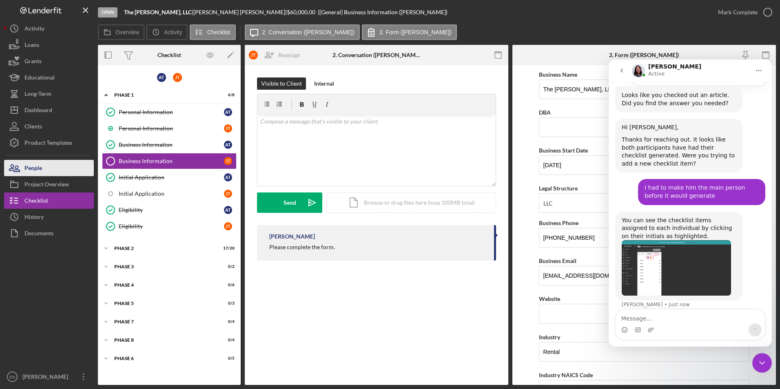
click at [40, 171] on div "People" at bounding box center [33, 169] width 18 height 18
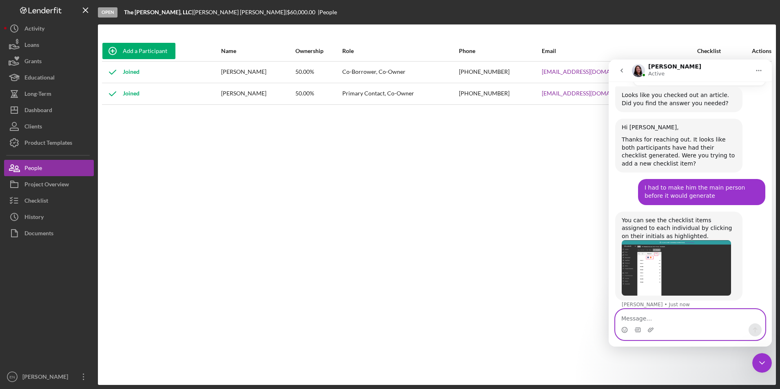
click at [626, 317] on textarea "Message…" at bounding box center [690, 317] width 149 height 14
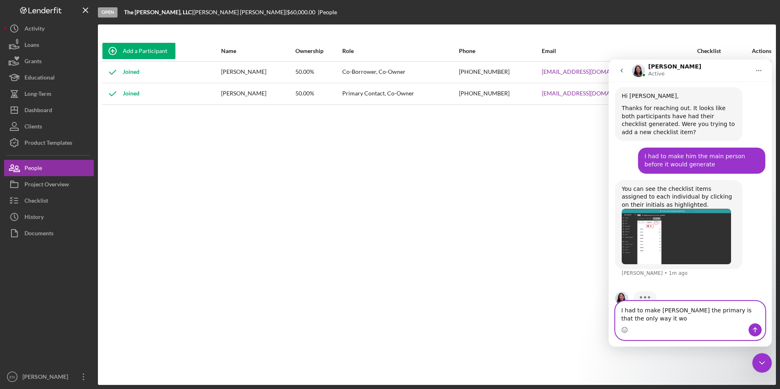
scroll to position [537, 0]
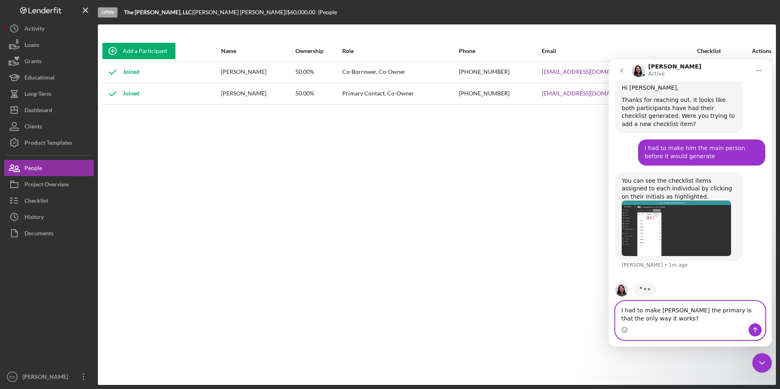
type textarea "I had to make Justin the primary is that the only way it works?"
click at [753, 325] on button "Send a message…" at bounding box center [755, 330] width 13 height 13
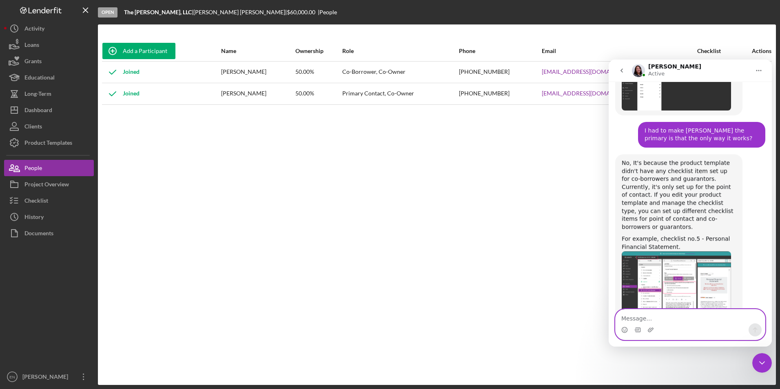
scroll to position [724, 0]
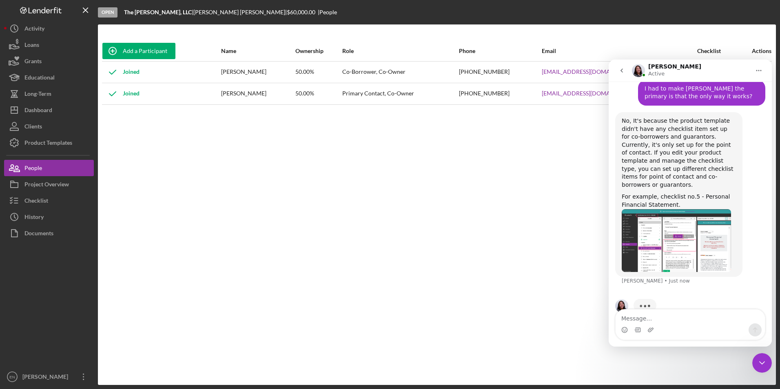
click at [682, 221] on img "Christina says…" at bounding box center [676, 240] width 109 height 63
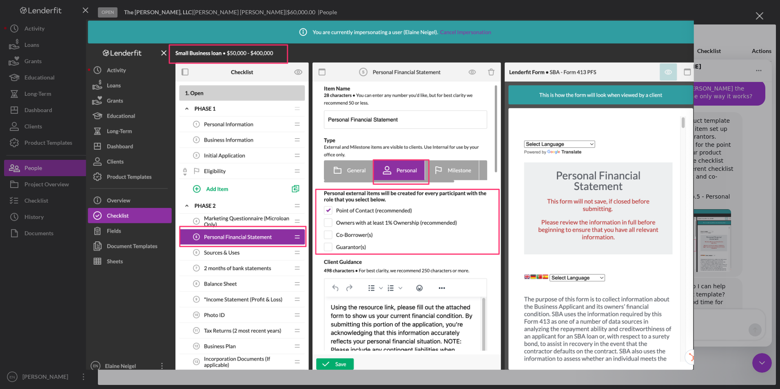
scroll to position [728, 0]
click at [734, 368] on div "Intercom messenger" at bounding box center [390, 194] width 780 height 389
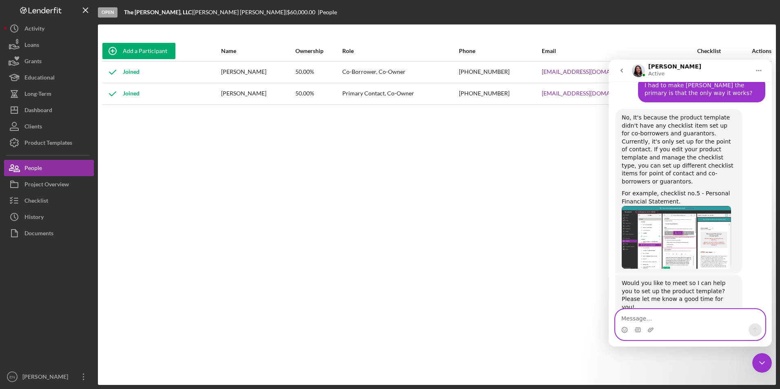
click at [628, 321] on textarea "Message…" at bounding box center [690, 317] width 149 height 14
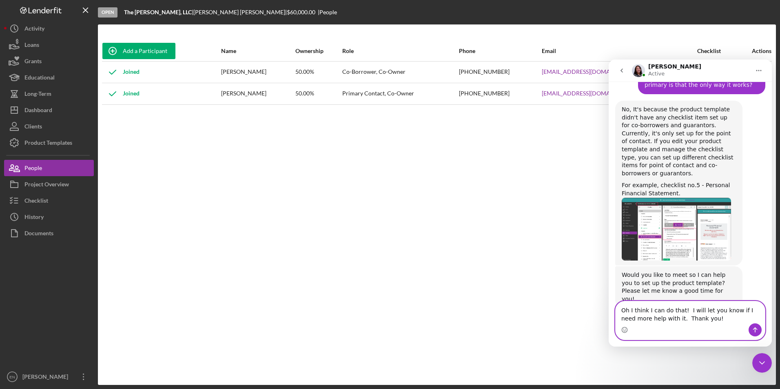
type textarea "Oh I think I can do that! I will let you know if I need more help with it. Than…"
click at [753, 332] on icon "Send a message…" at bounding box center [755, 330] width 7 height 7
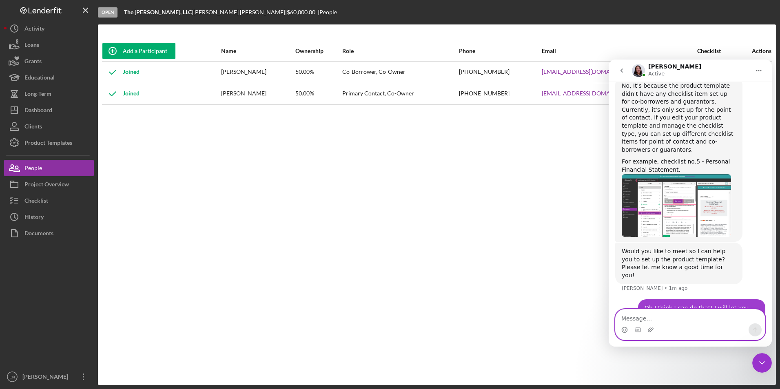
scroll to position [760, 0]
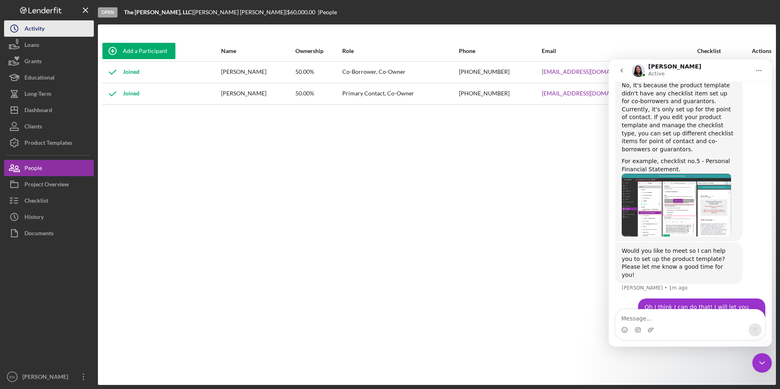
click at [71, 35] on button "Icon/History Activity" at bounding box center [49, 28] width 90 height 16
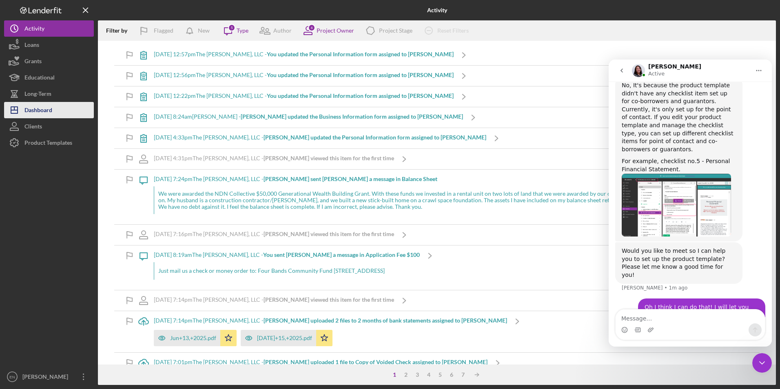
click at [54, 115] on button "Icon/Dashboard Dashboard" at bounding box center [49, 110] width 90 height 16
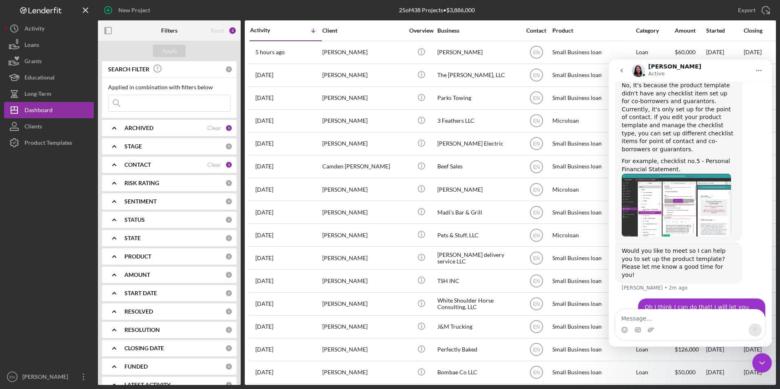
click at [622, 69] on icon "go back" at bounding box center [622, 70] width 7 height 7
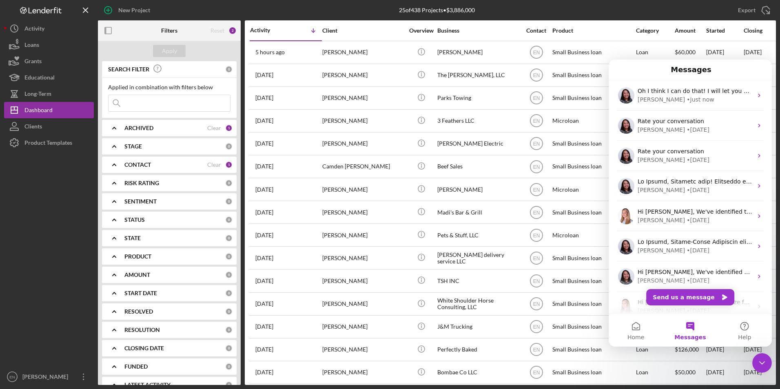
click at [762, 364] on icon "Close Intercom Messenger" at bounding box center [762, 363] width 10 height 10
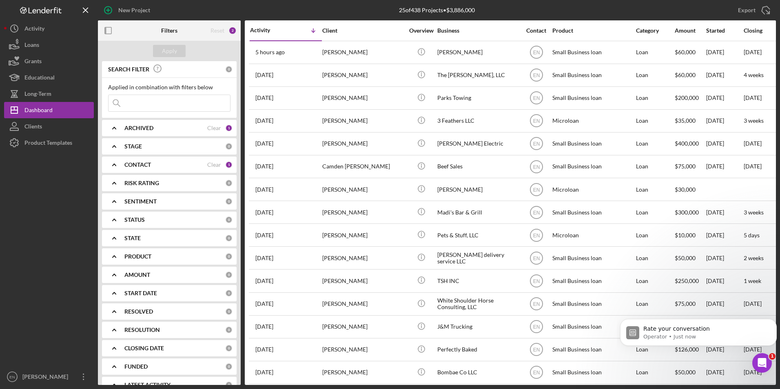
click at [761, 358] on icon "Open Intercom Messenger" at bounding box center [762, 363] width 13 height 13
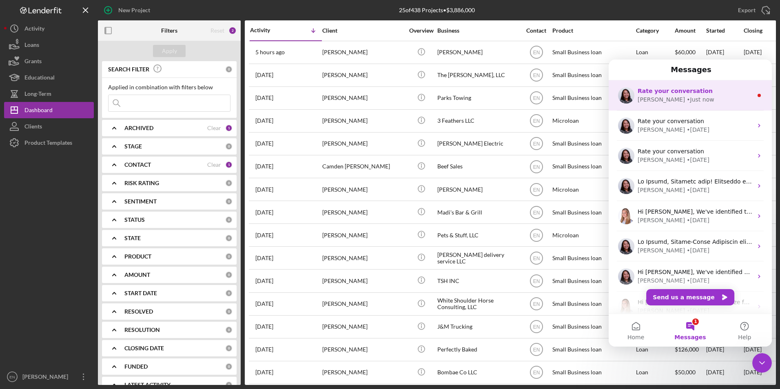
click at [690, 100] on div "Christina • Just now" at bounding box center [695, 99] width 115 height 9
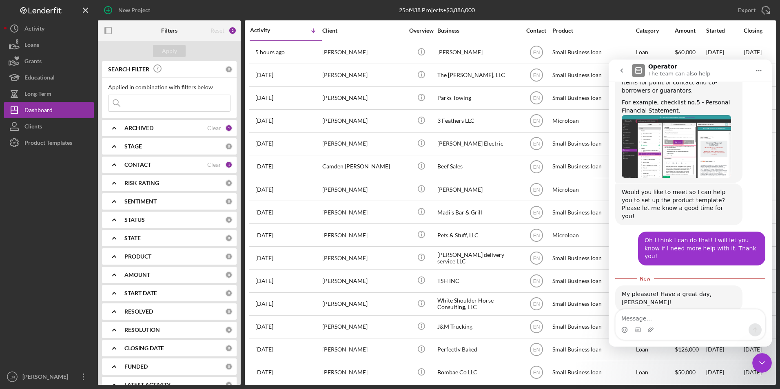
scroll to position [863, 0]
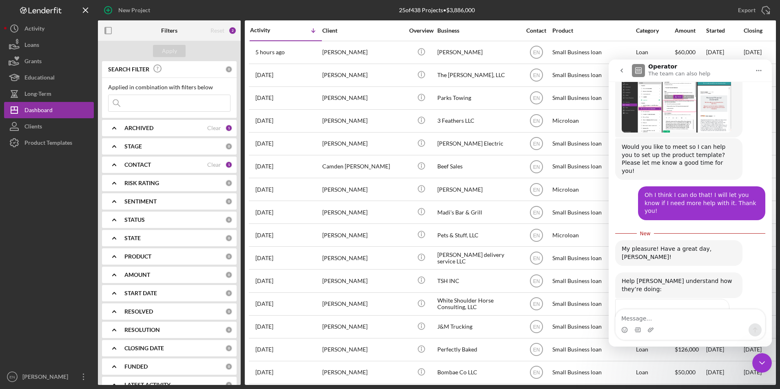
click at [692, 322] on span "Great" at bounding box center [691, 329] width 15 height 15
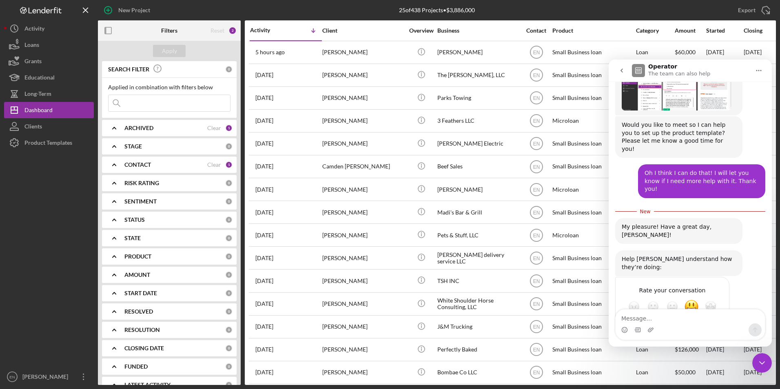
click at [759, 365] on icon "Close Intercom Messenger" at bounding box center [762, 363] width 10 height 10
